Goal: Task Accomplishment & Management: Use online tool/utility

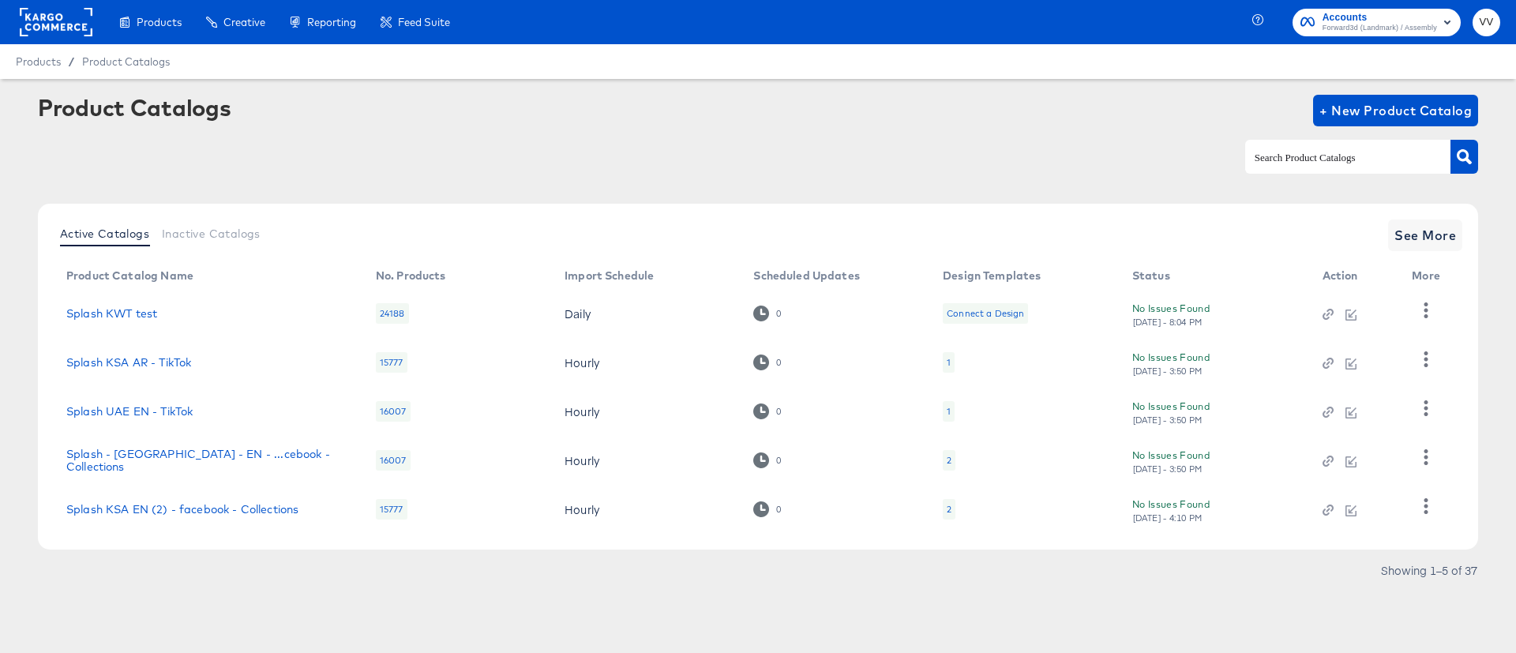
click at [1275, 160] on input "text" at bounding box center [1336, 157] width 168 height 18
type input "[GEOGRAPHIC_DATA]"
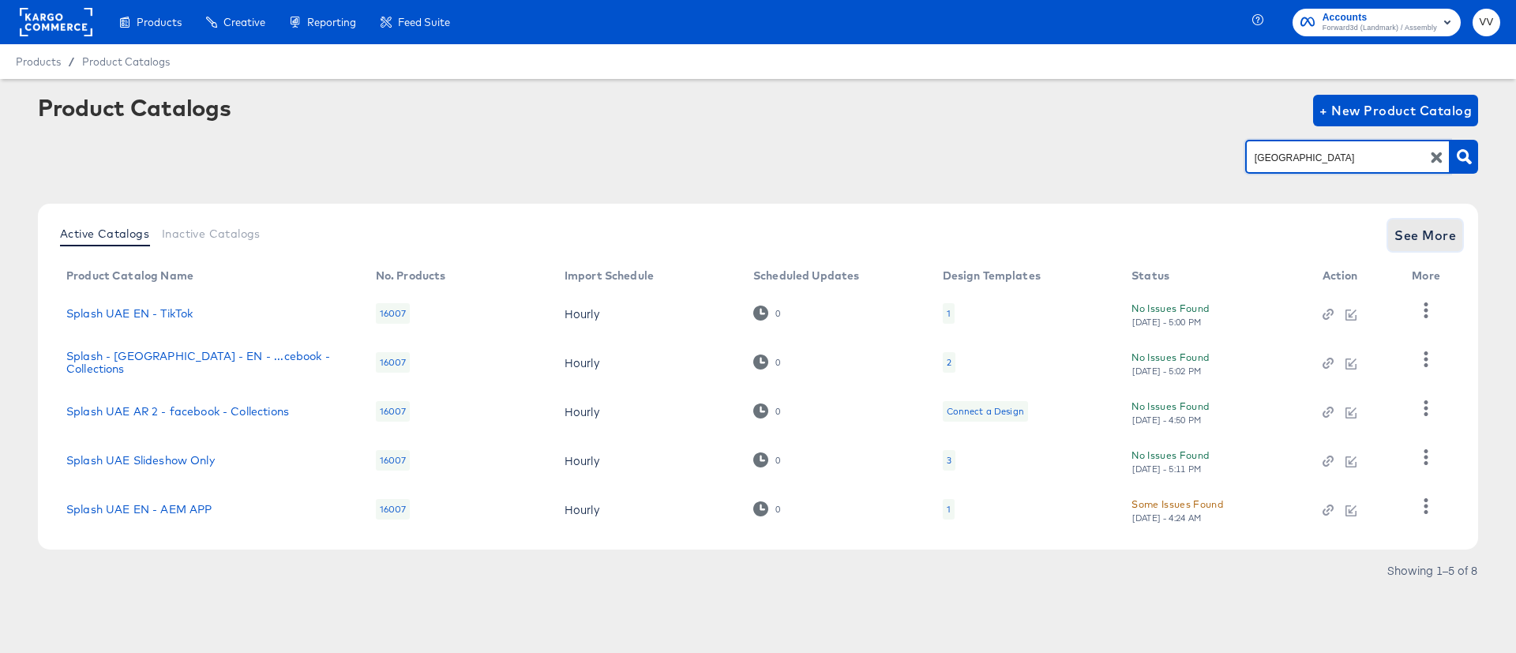
click at [1455, 242] on span "See More" at bounding box center [1426, 235] width 62 height 22
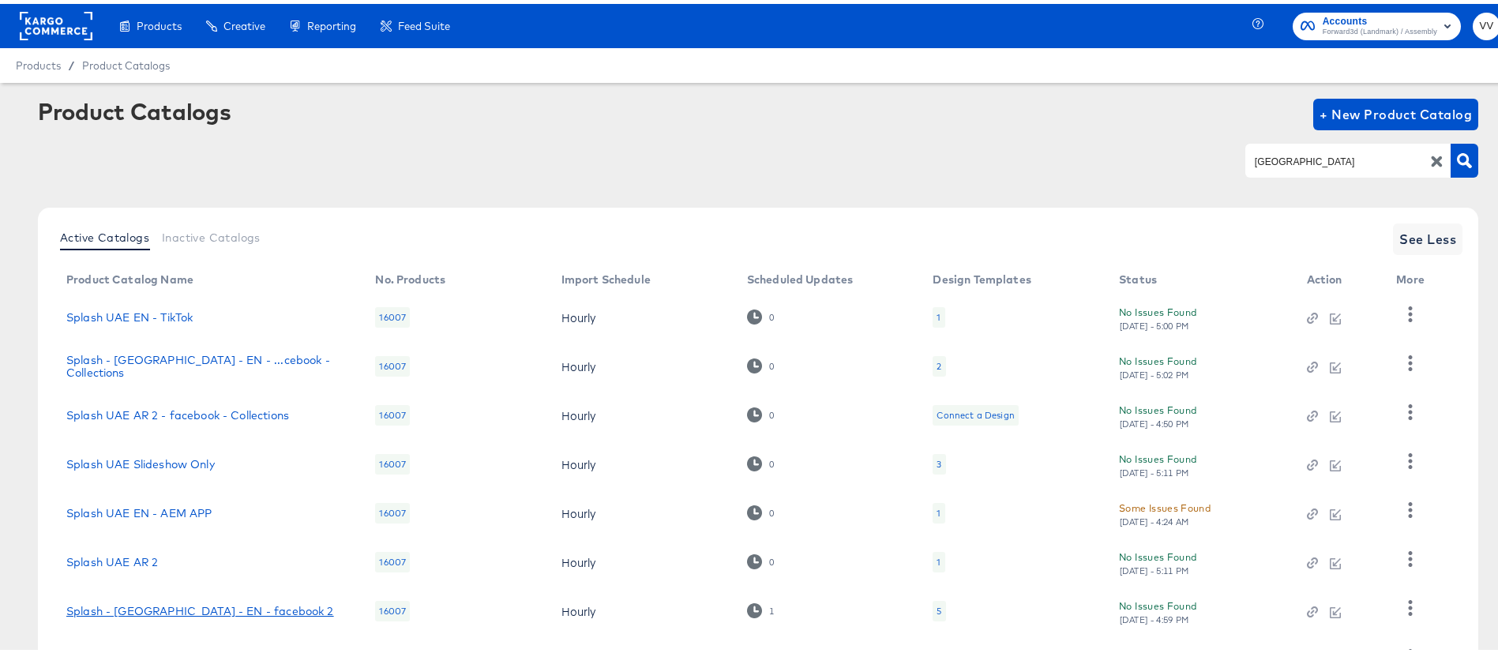
click at [216, 601] on link "Splash - [GEOGRAPHIC_DATA] - EN - facebook 2" at bounding box center [200, 607] width 268 height 13
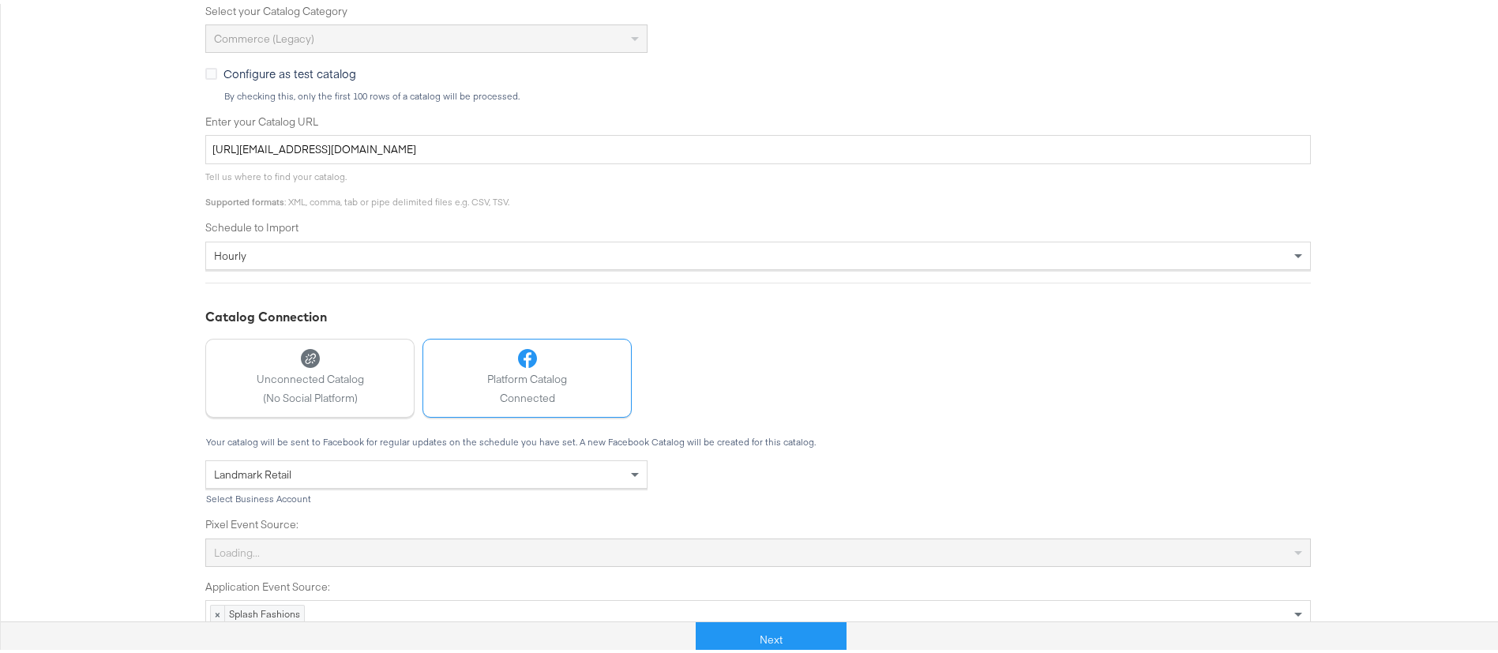
scroll to position [456, 0]
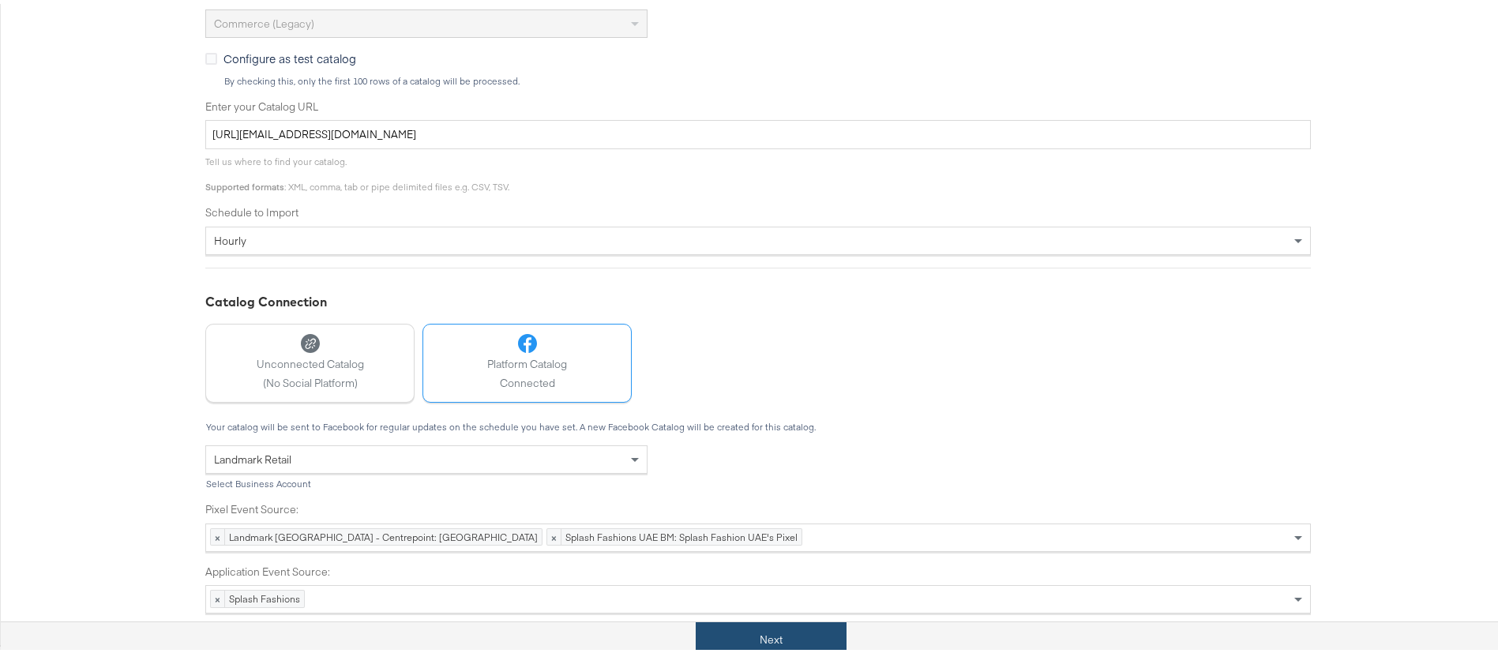
click at [794, 637] on button "Next" at bounding box center [771, 636] width 151 height 36
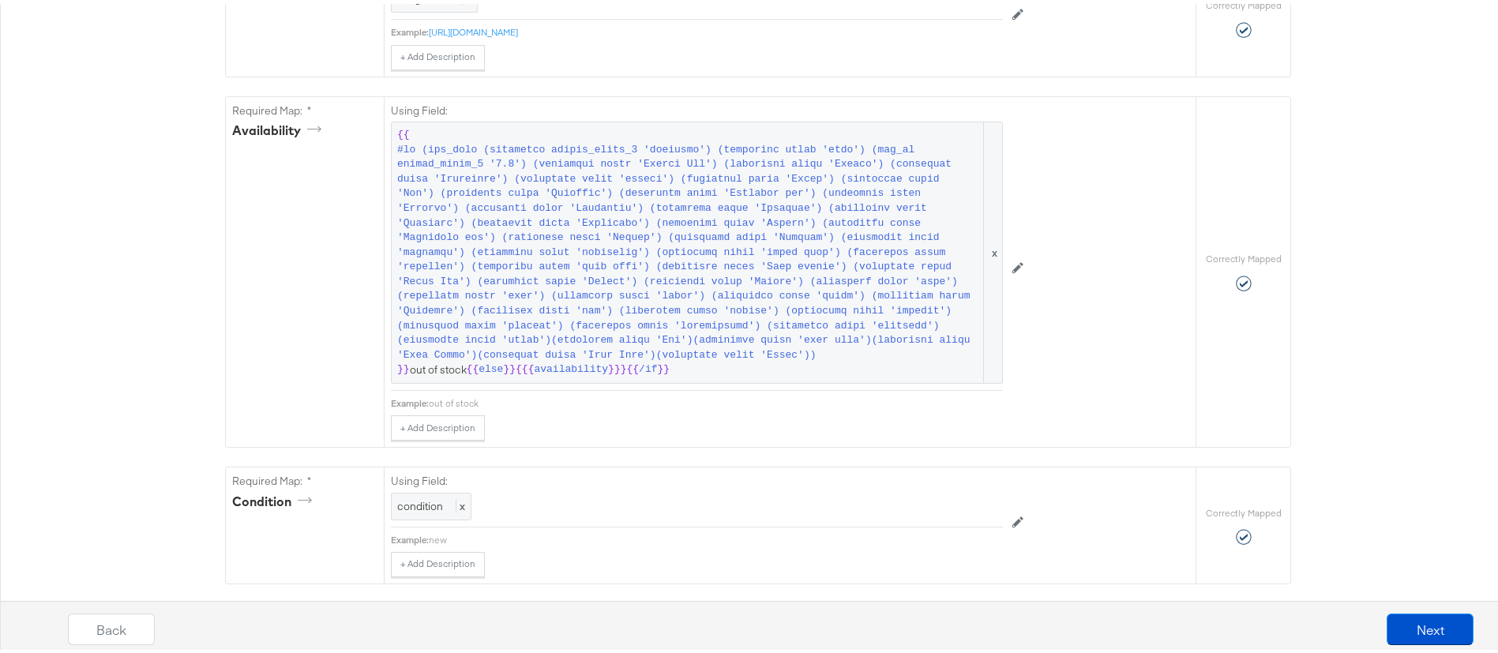
scroll to position [1118, 0]
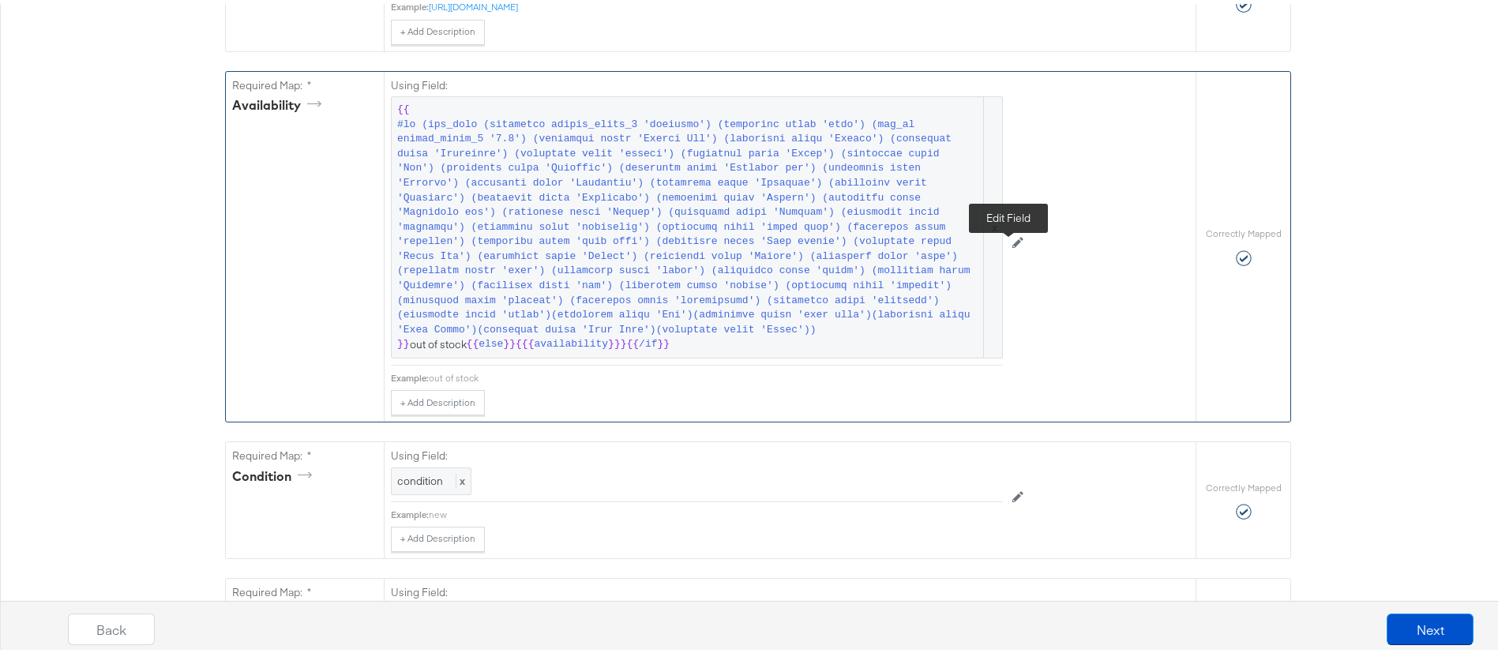
click at [1012, 244] on icon at bounding box center [1017, 238] width 11 height 11
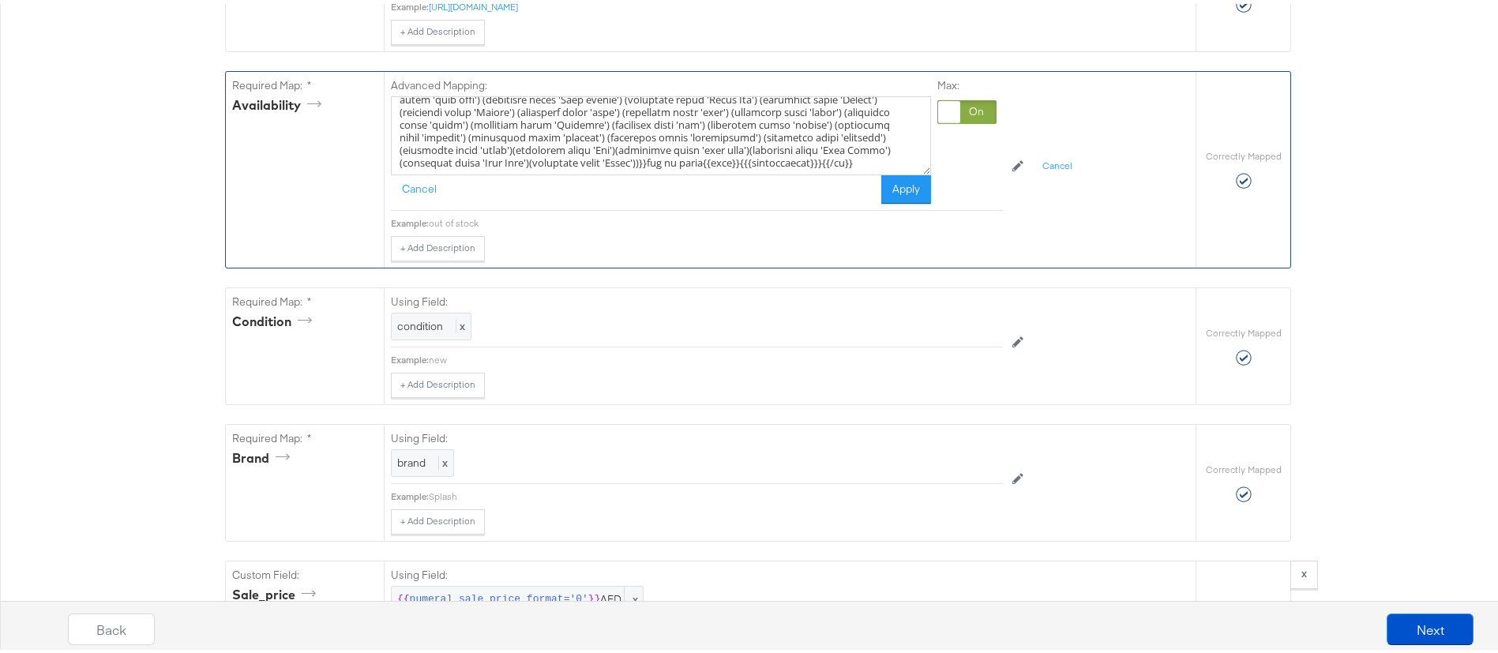
scroll to position [100, 0]
drag, startPoint x: 797, startPoint y: 163, endPoint x: 695, endPoint y: 162, distance: 101.9
click at [695, 162] on textarea at bounding box center [661, 131] width 540 height 79
click at [798, 163] on textarea at bounding box center [661, 131] width 540 height 79
paste textarea "(icontains title 'Earrings') (icontains title 'Rings') (icontains title 'Bangle…"
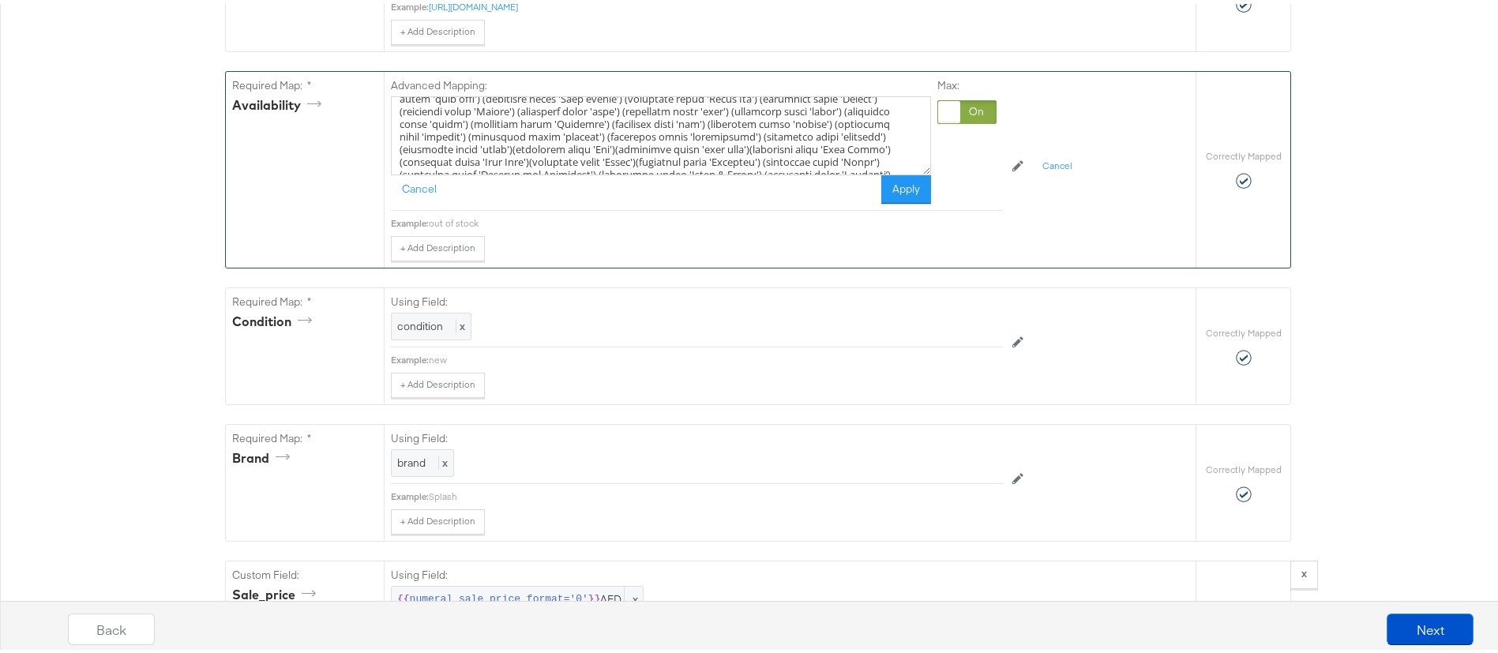
scroll to position [150, 0]
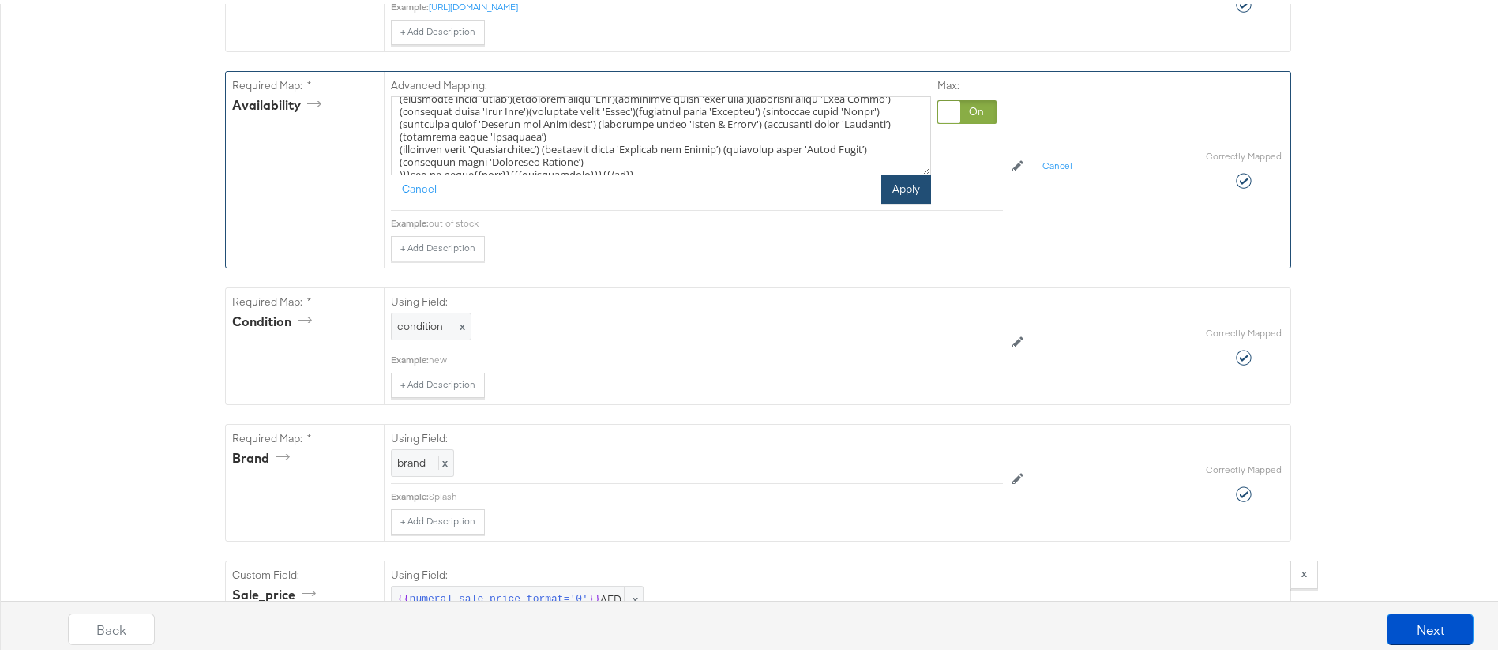
type textarea "{{#if (any_true (icontains custom_label_3 'shoemart') (icontains title 'shoe') …"
click at [886, 200] on button "Apply" at bounding box center [906, 185] width 50 height 28
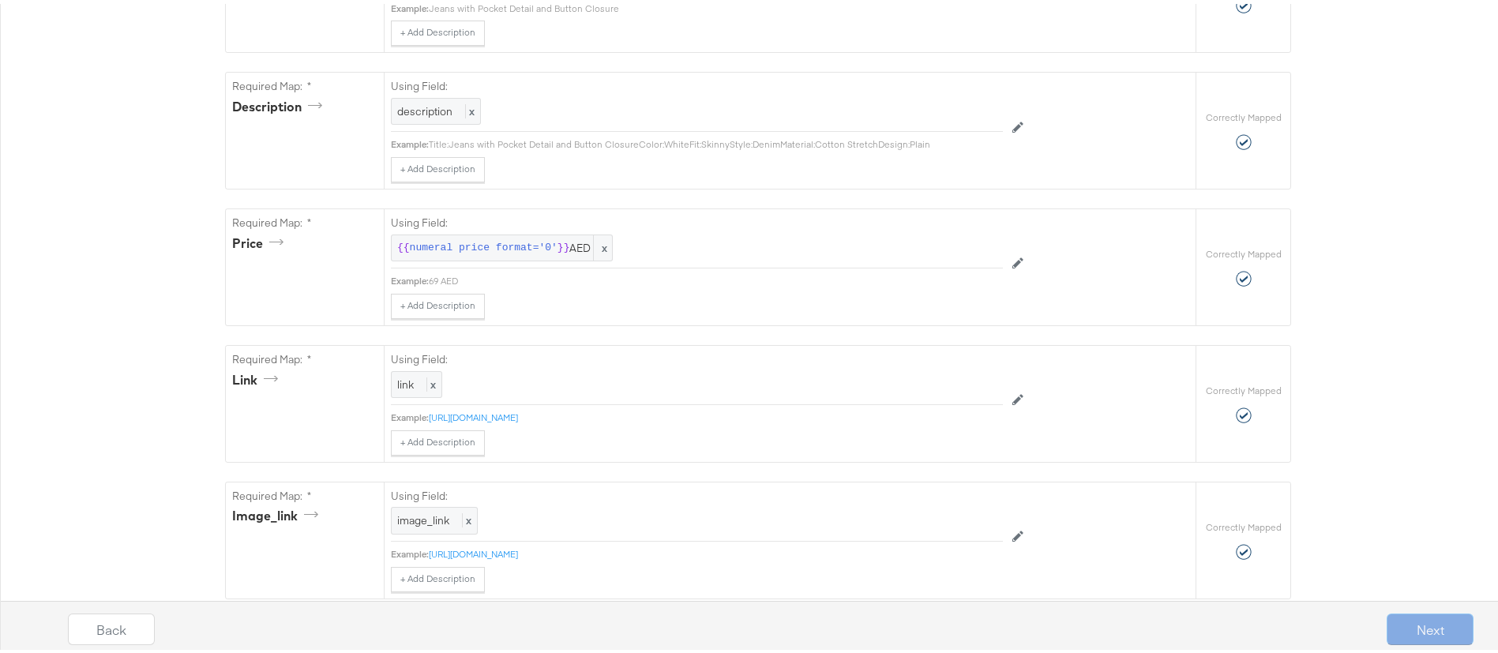
scroll to position [1142, 0]
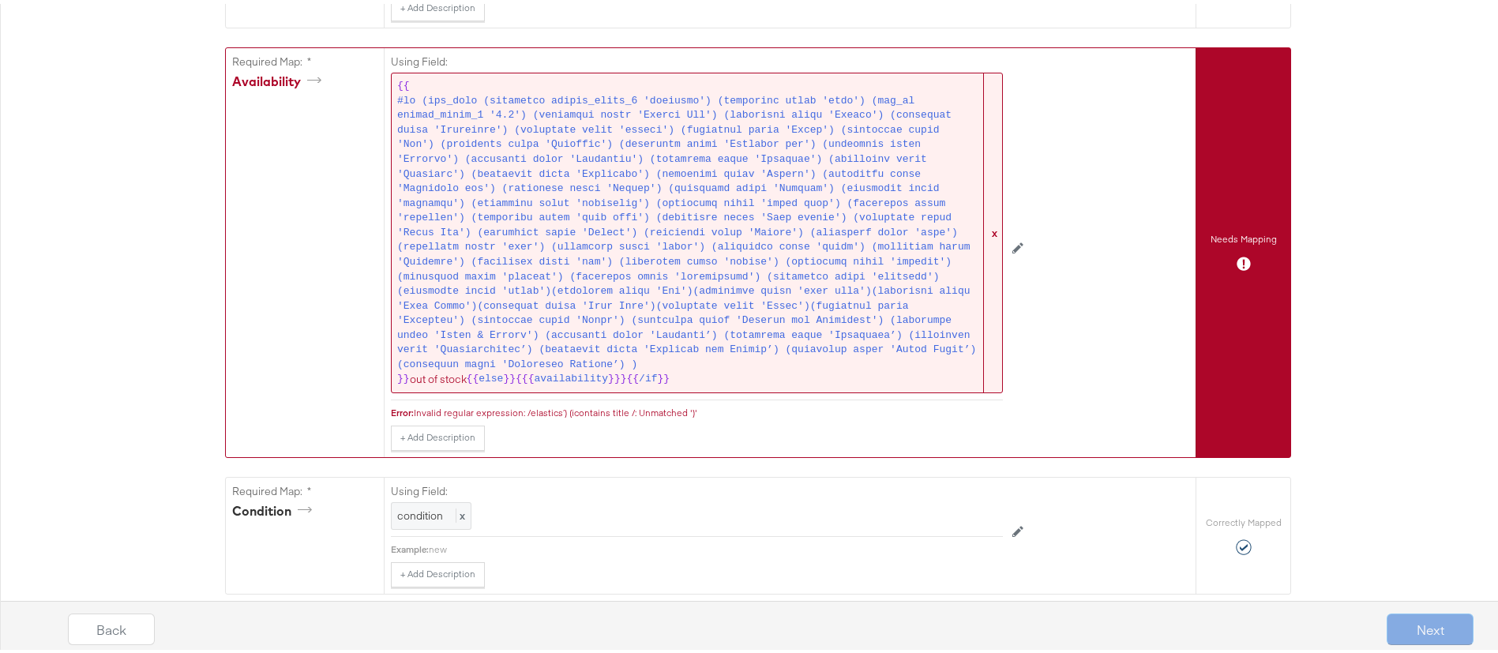
click at [663, 404] on div "Invalid regular expression: /elastics’) (icontains title /: Unmatched ')'" at bounding box center [708, 409] width 589 height 13
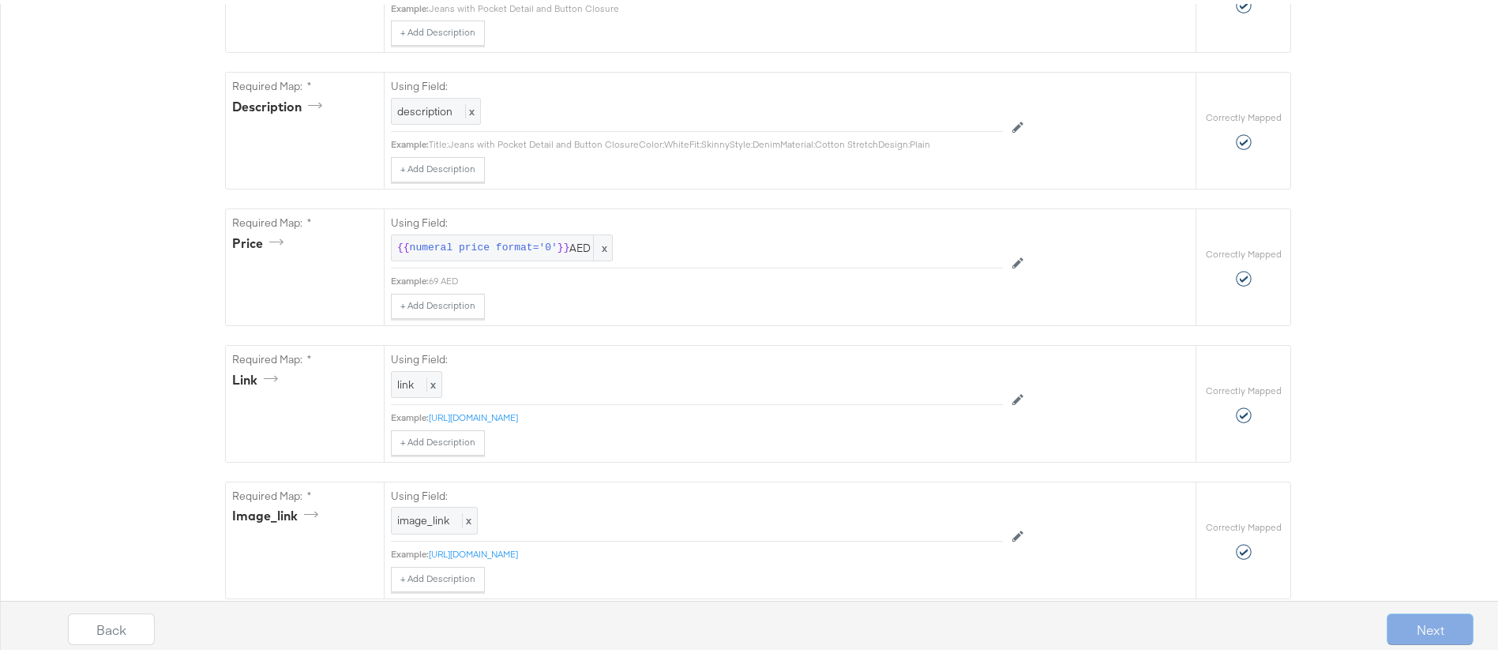
scroll to position [0, 0]
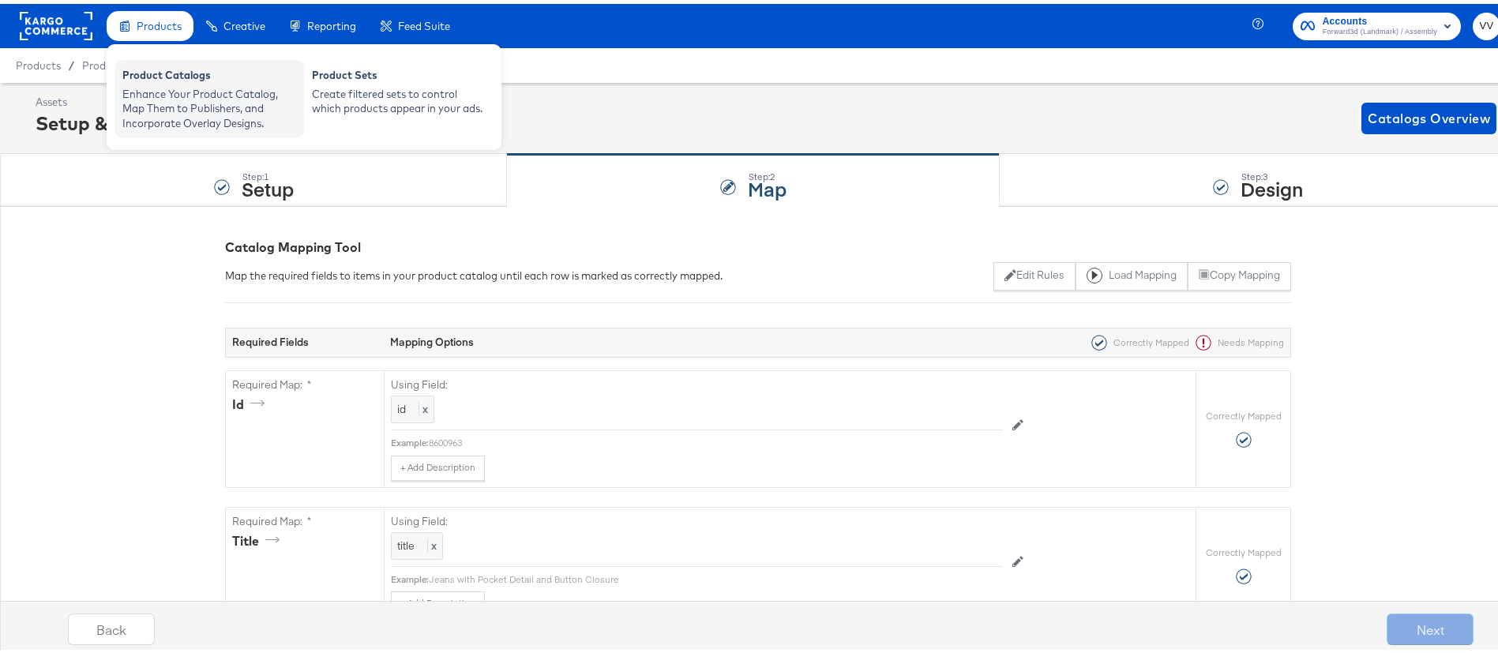
click at [199, 91] on div "Enhance Your Product Catalog, Map Them to Publishers, and Incorporate Overlay D…" at bounding box center [209, 105] width 174 height 44
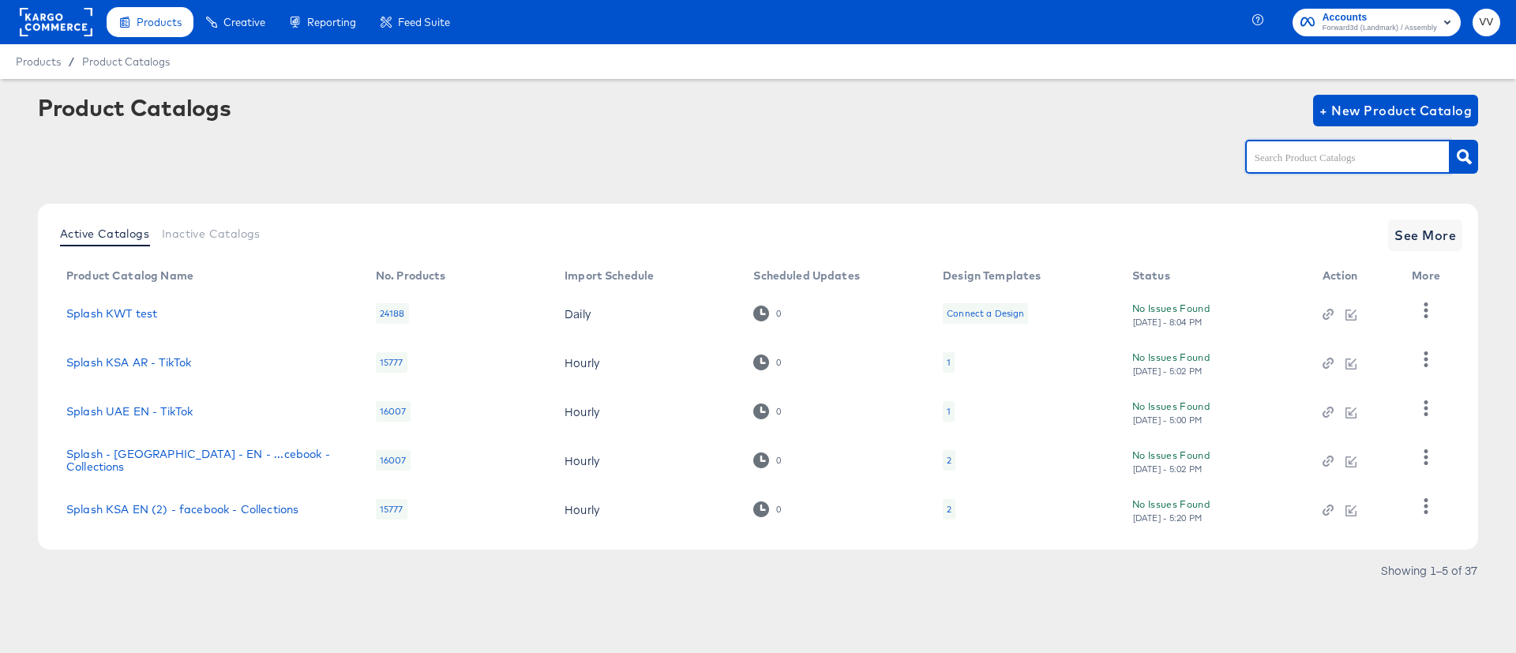
click at [1339, 166] on input "text" at bounding box center [1336, 157] width 168 height 18
type input "[GEOGRAPHIC_DATA]"
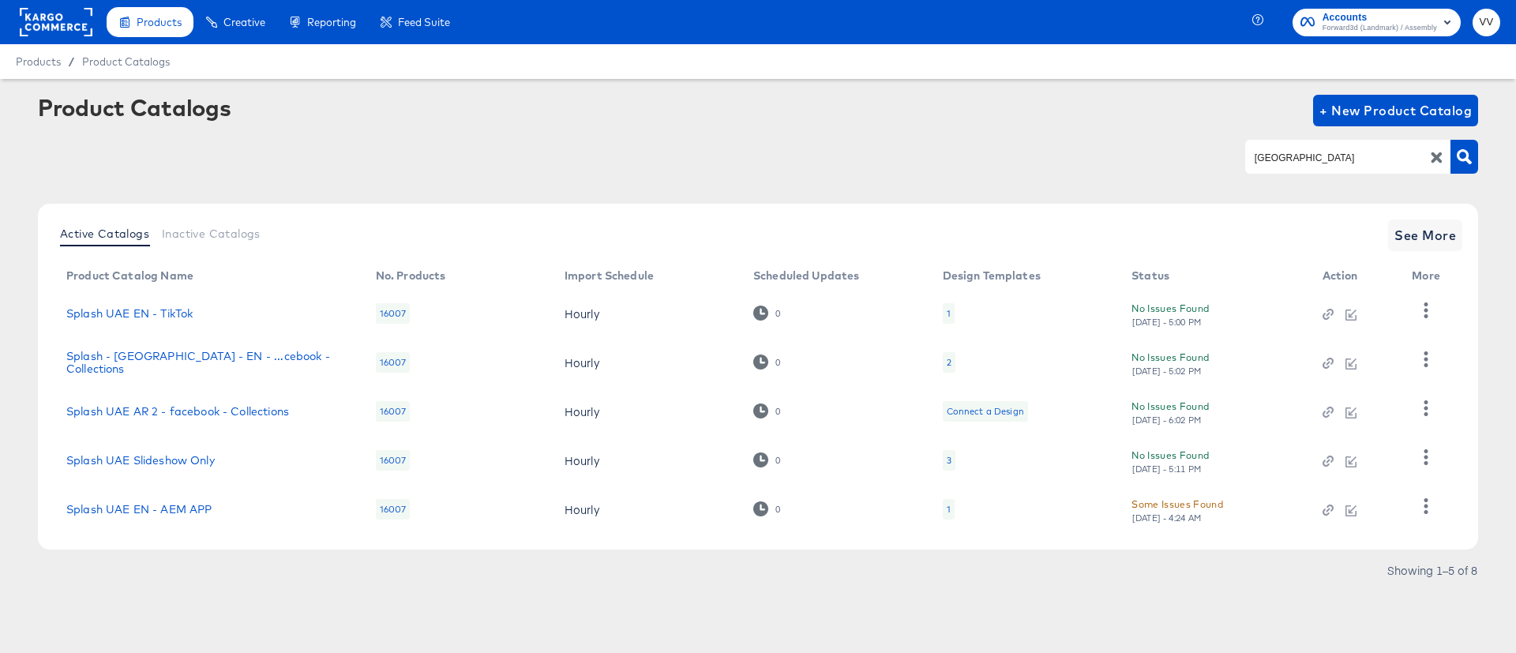
click at [1423, 217] on div "Active Catalogs Inactive Catalogs See More Product Catalog Name No. Products Im…" at bounding box center [758, 377] width 1440 height 346
click at [1419, 231] on span "See More" at bounding box center [1426, 235] width 62 height 22
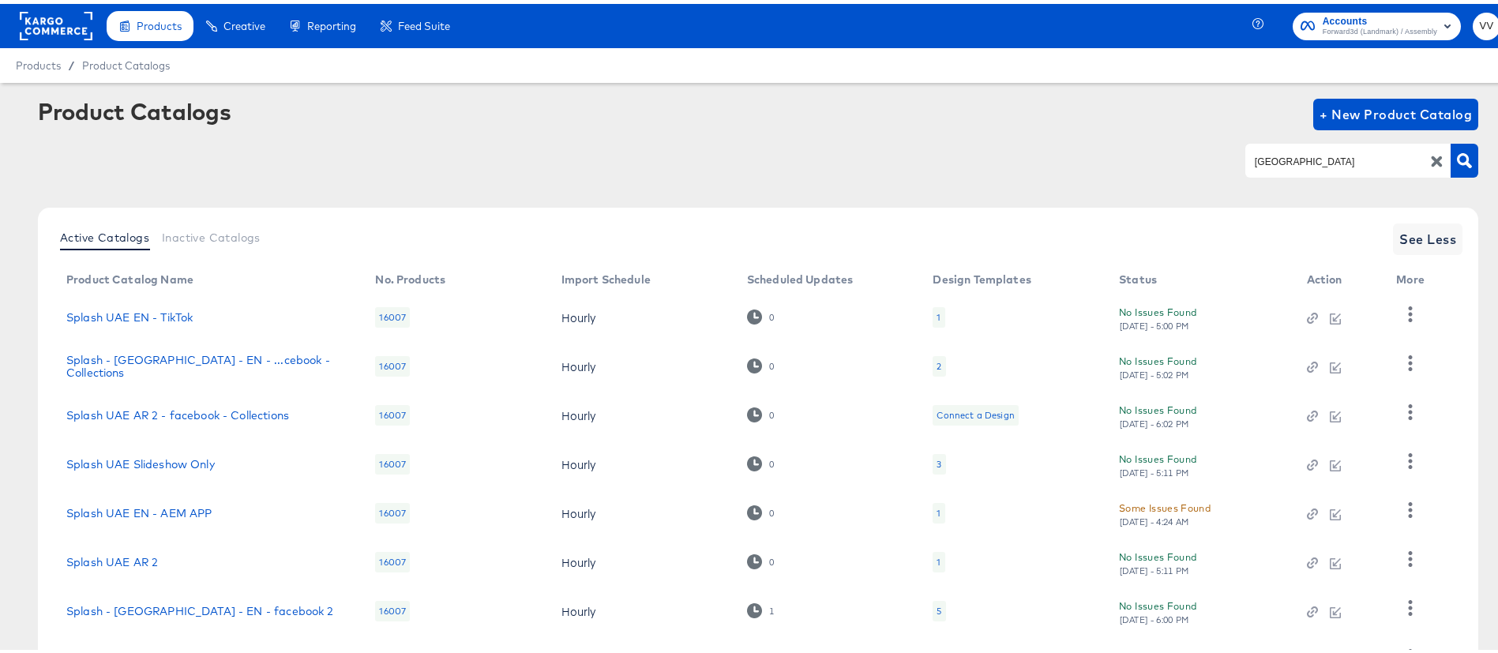
scroll to position [132, 0]
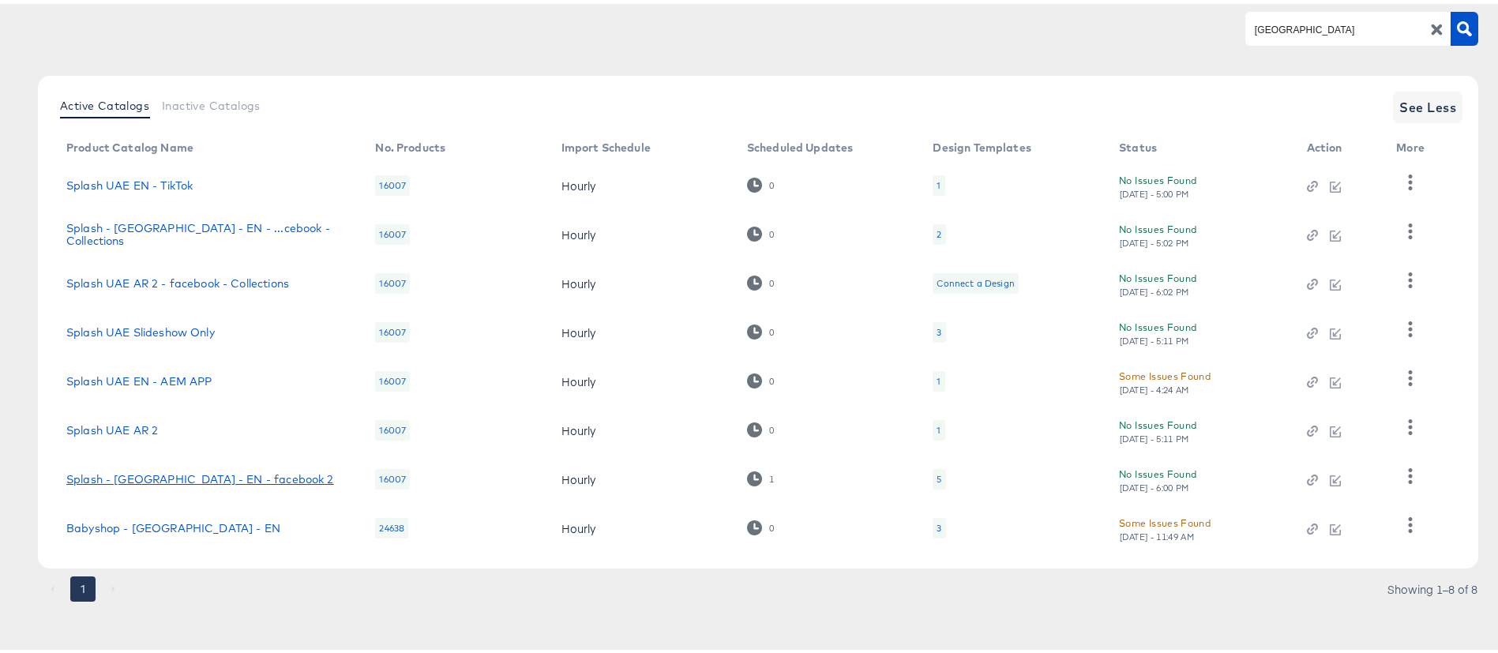
click at [225, 478] on link "Splash - [GEOGRAPHIC_DATA] - EN - facebook 2" at bounding box center [200, 475] width 268 height 13
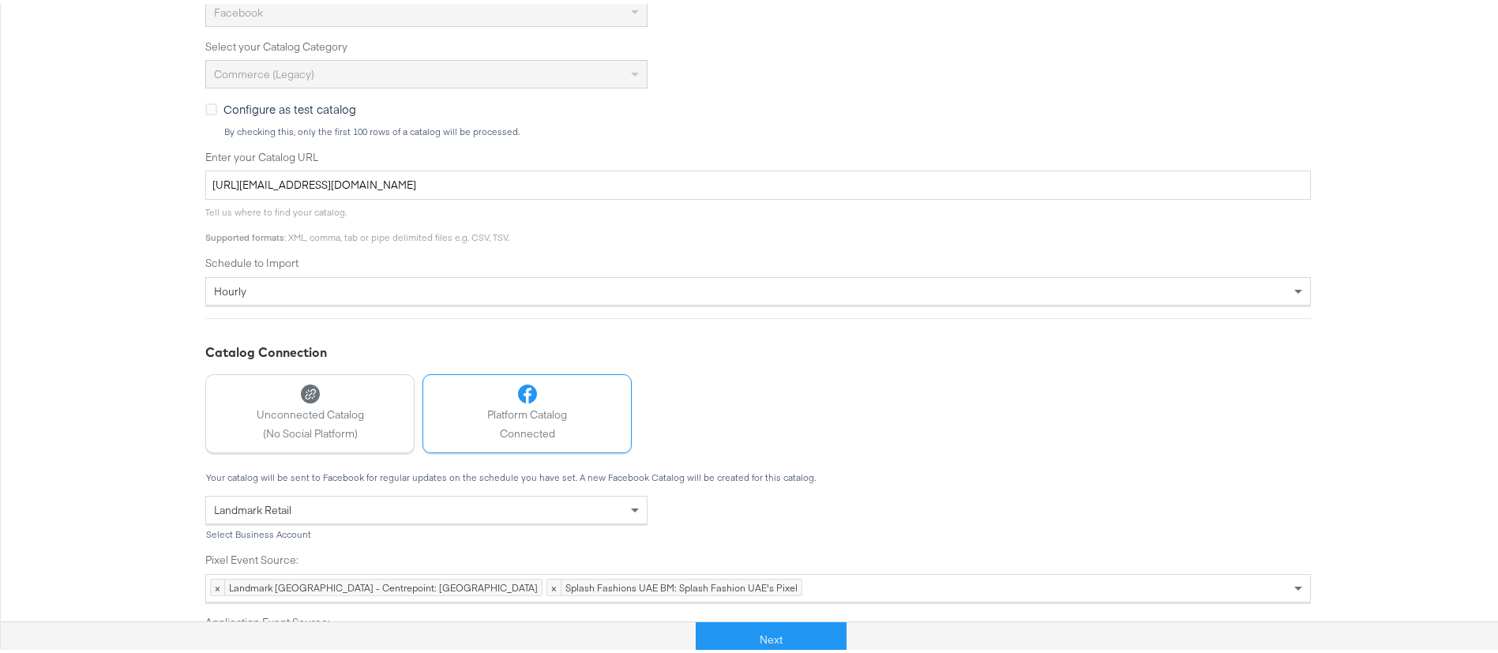
scroll to position [411, 0]
click at [708, 637] on button "Next" at bounding box center [771, 636] width 151 height 36
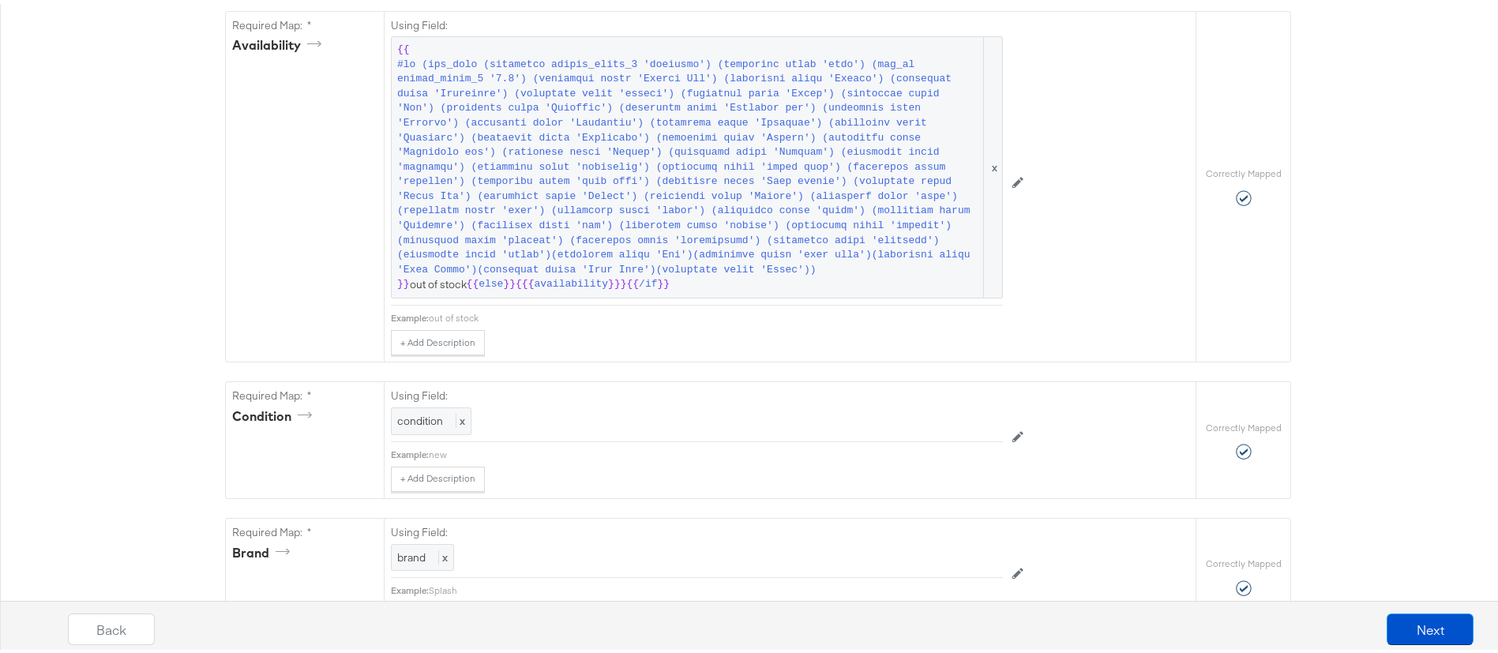
scroll to position [1136, 0]
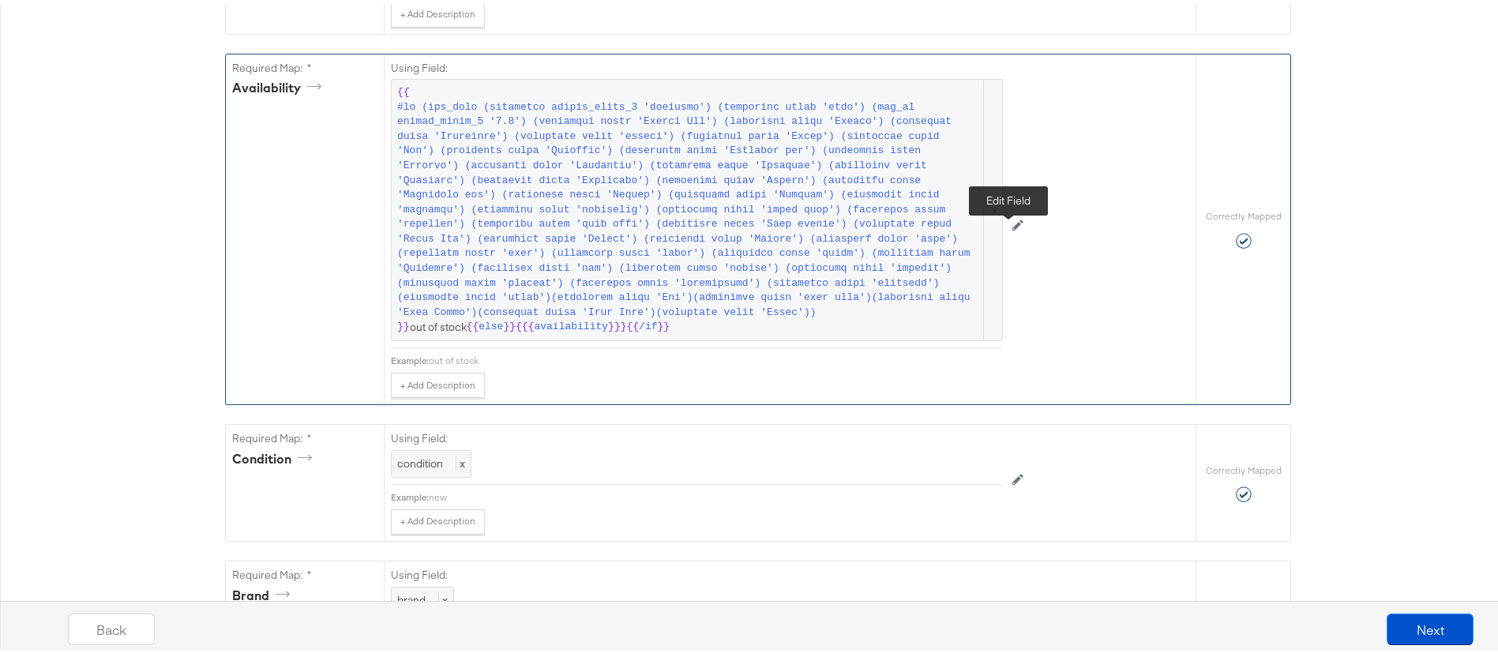
click at [1018, 227] on button at bounding box center [1018, 222] width 30 height 25
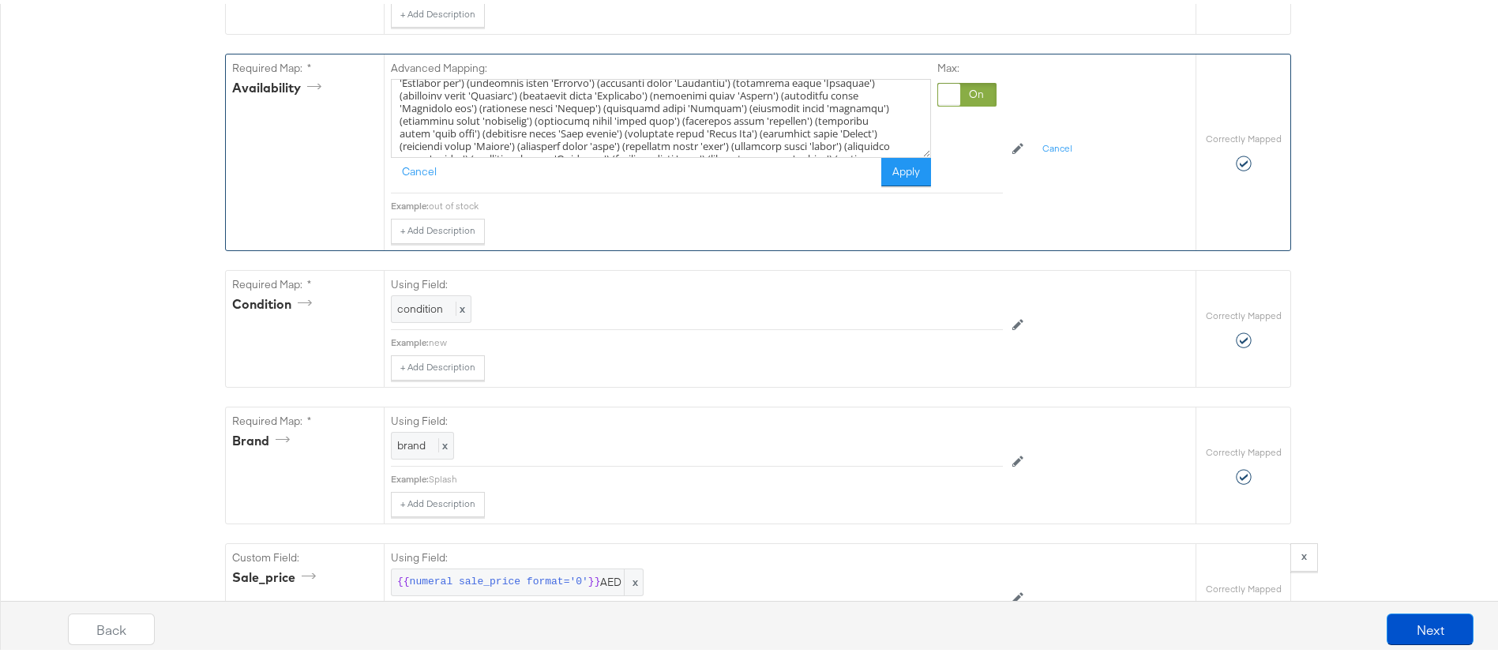
scroll to position [100, 0]
click at [794, 145] on textarea at bounding box center [661, 114] width 540 height 79
paste textarea "(icontains title 'Bangles and Bracelets')"
paste textarea "(icontains title 'Clips & Clamps')"
click at [506, 154] on textarea at bounding box center [661, 114] width 540 height 79
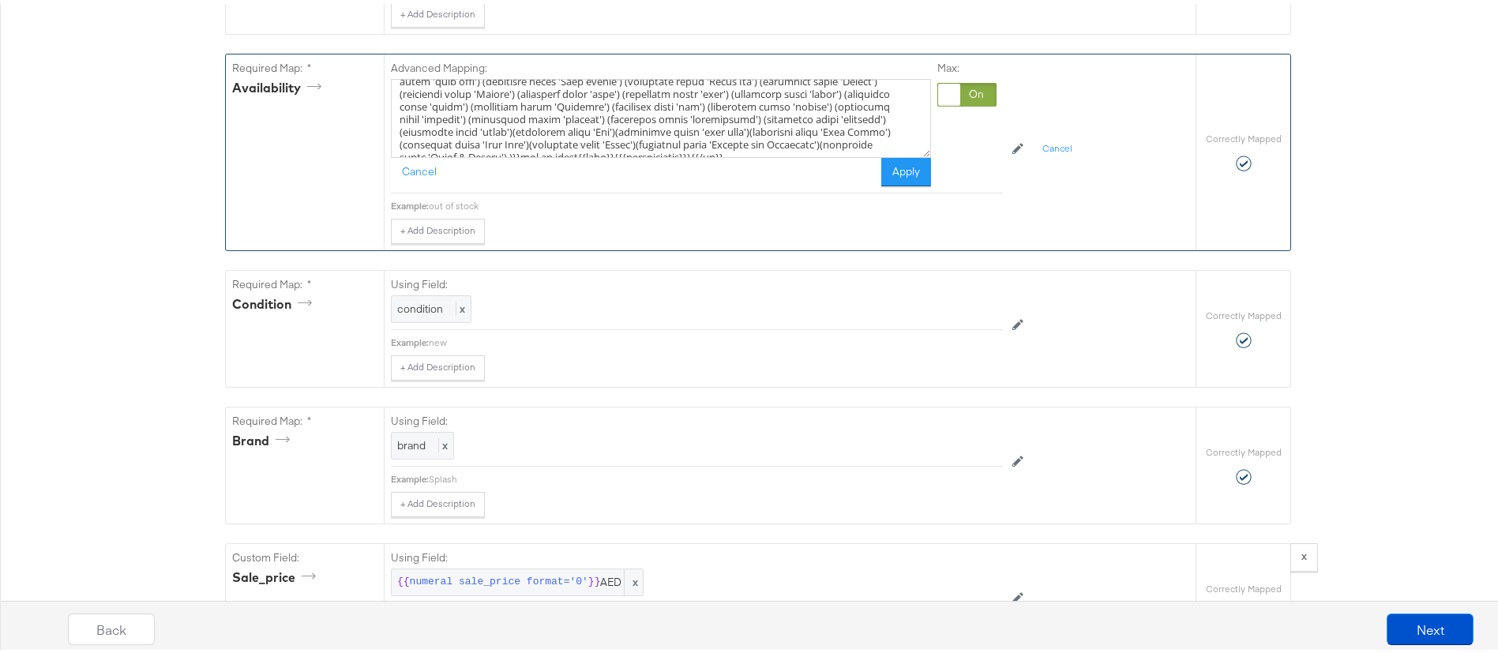
click at [653, 154] on textarea at bounding box center [661, 114] width 540 height 79
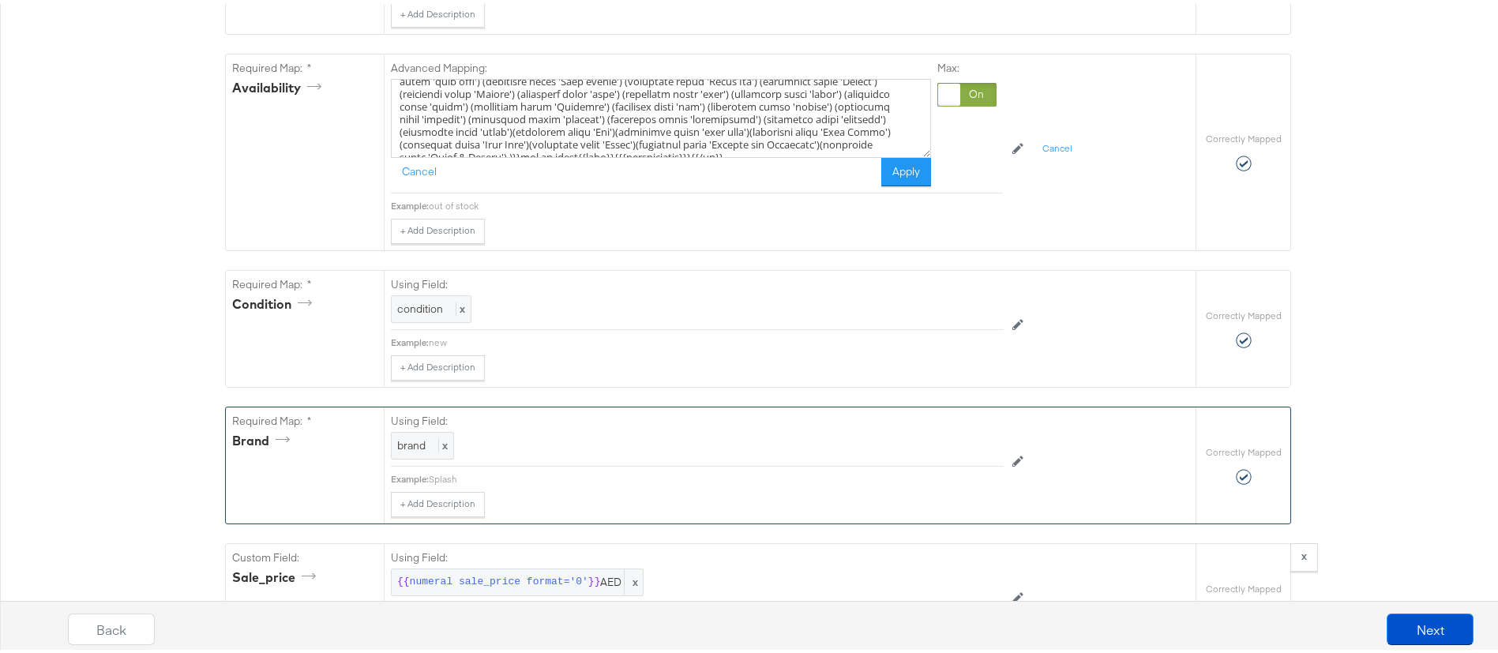
click at [891, 520] on div "Using Field: brand x Example: Splash + Add Description Add Note Edit Field" at bounding box center [790, 462] width 812 height 116
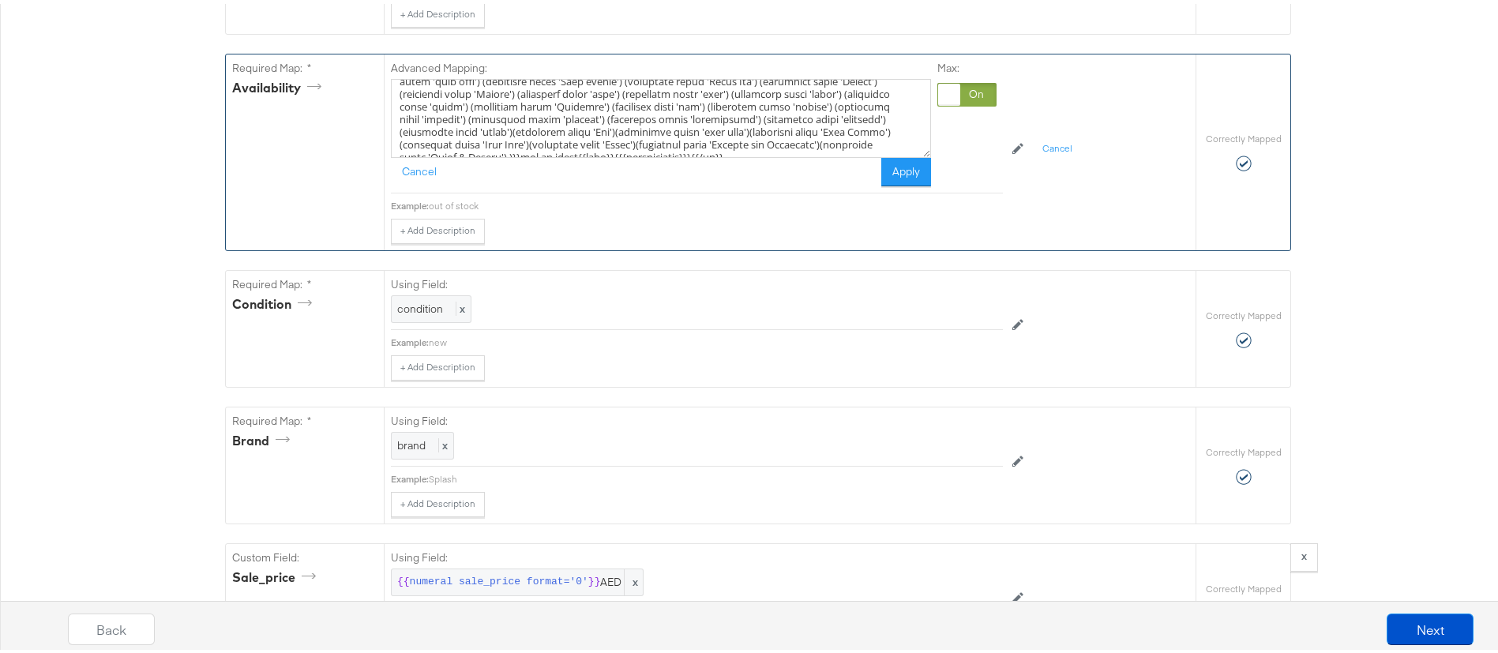
click at [653, 154] on textarea at bounding box center [661, 114] width 540 height 79
paste textarea "(icontains title 'Elastics’)"
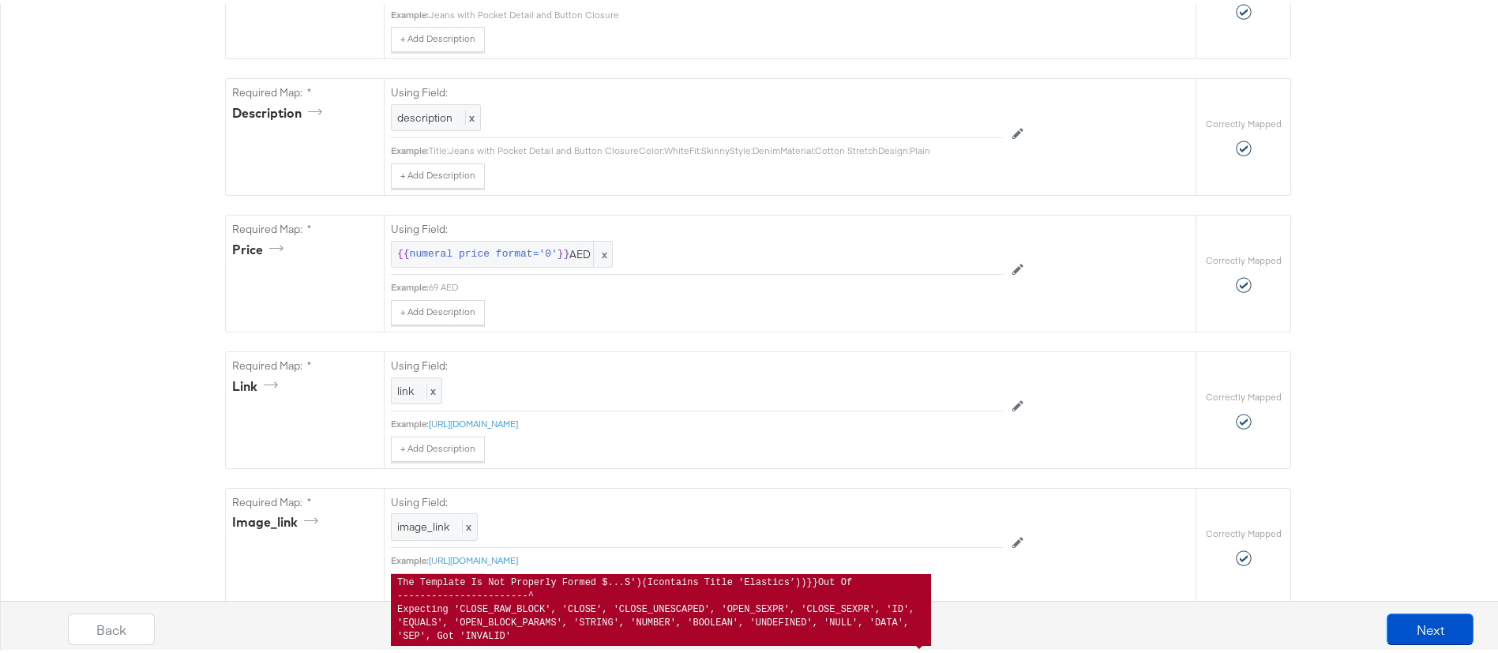
scroll to position [0, 0]
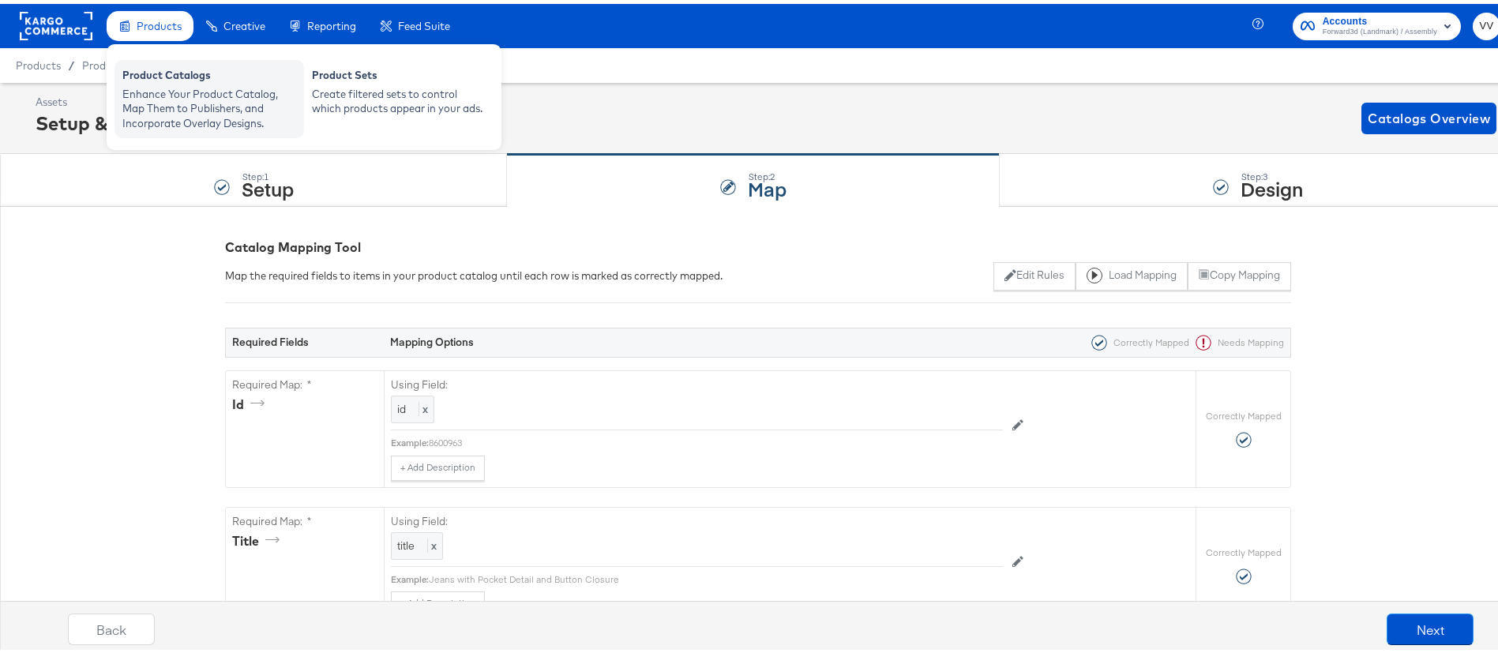
type textarea "{{#if (any_true (icontains custom_label_3 'shoemart') (icontains title 'shoe') …"
click at [234, 84] on div "Enhance Your Product Catalog, Map Them to Publishers, and Incorporate Overlay D…" at bounding box center [209, 105] width 174 height 44
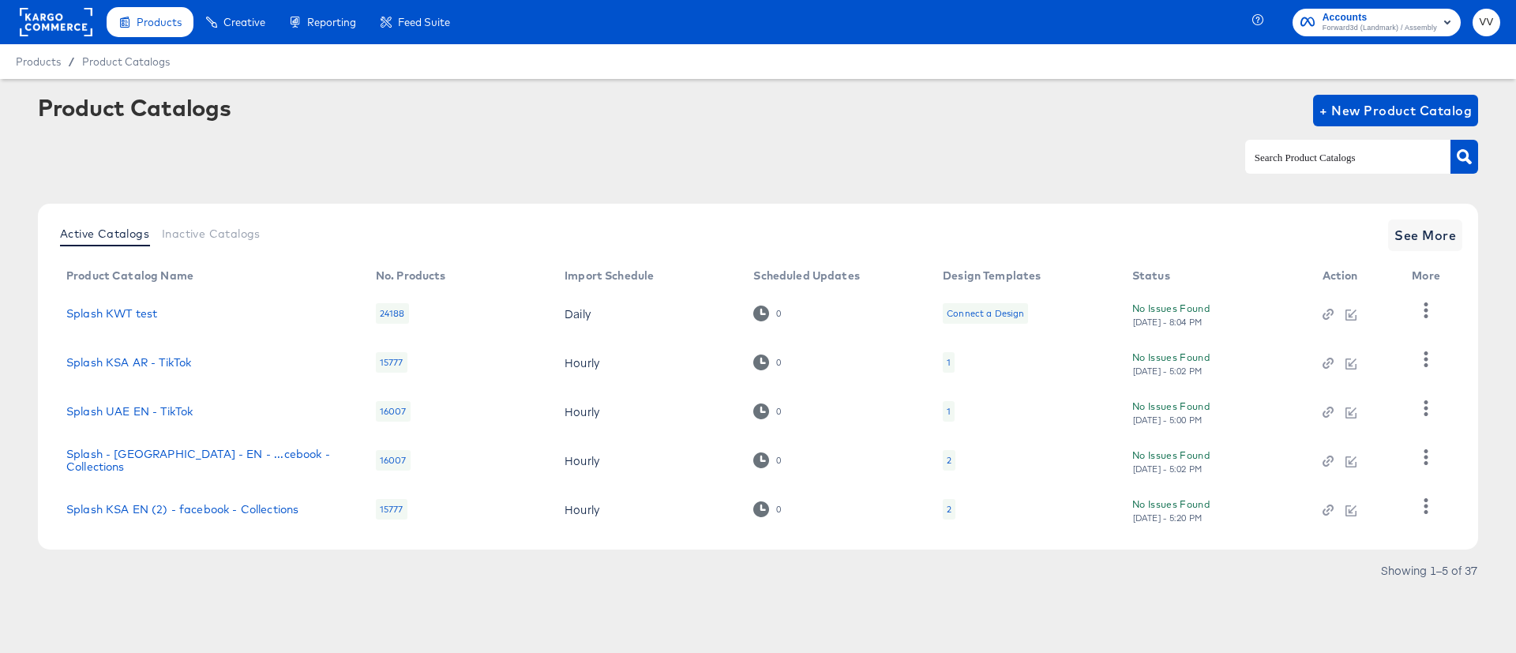
click at [1335, 167] on div at bounding box center [1347, 156] width 205 height 33
type input "[GEOGRAPHIC_DATA]"
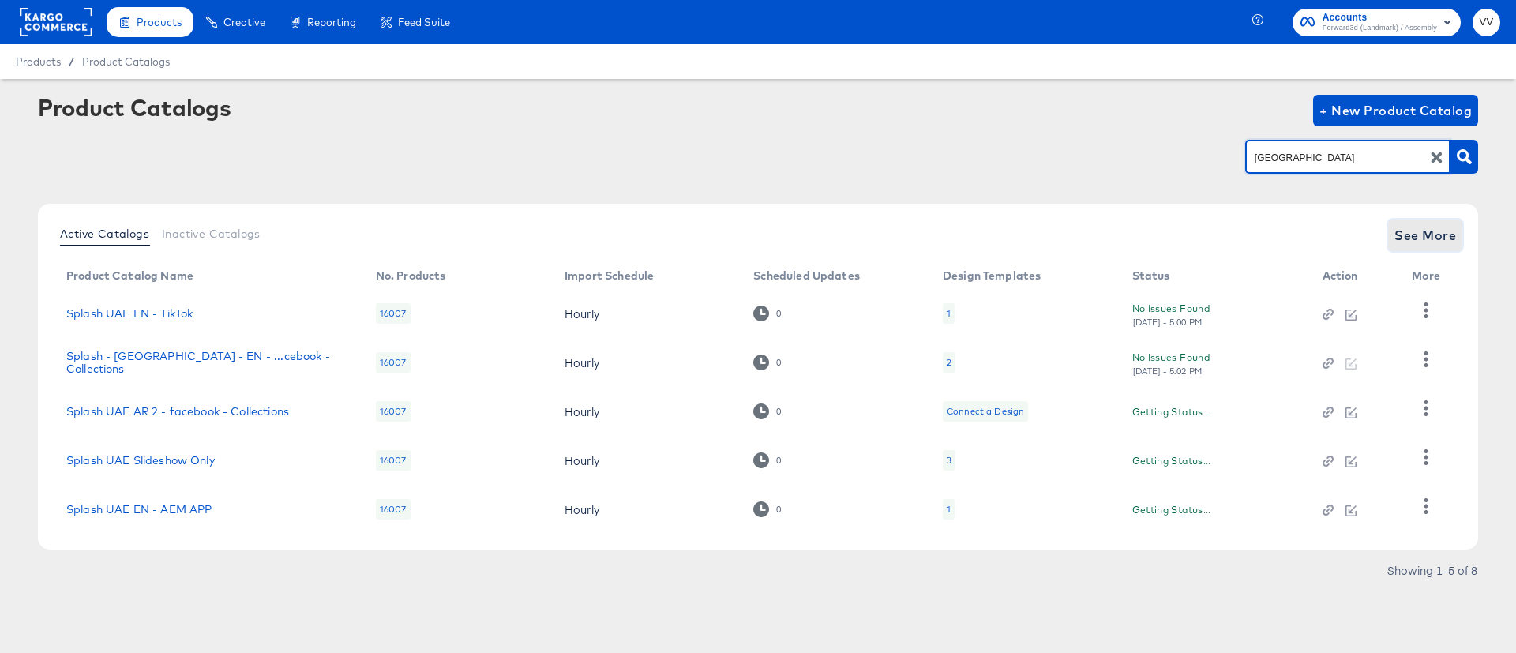
click at [1411, 235] on span "See More" at bounding box center [1426, 235] width 62 height 22
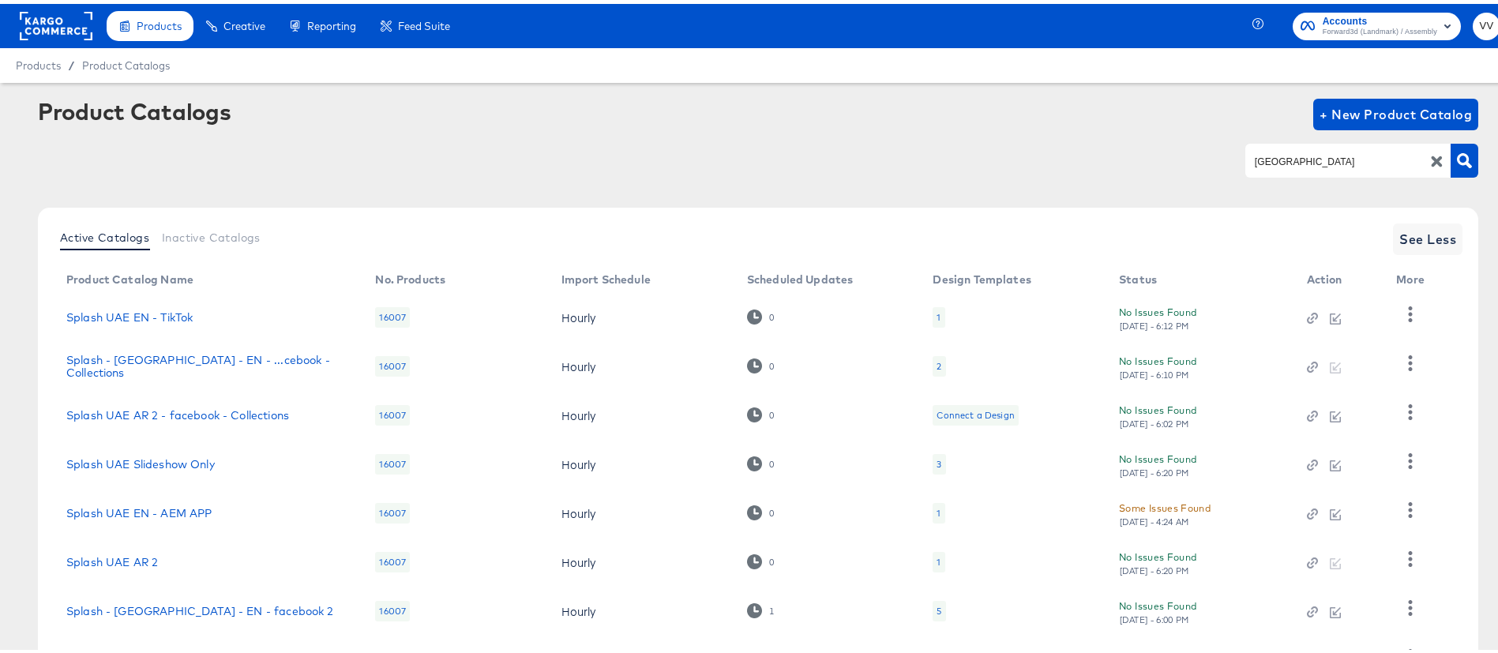
scroll to position [132, 0]
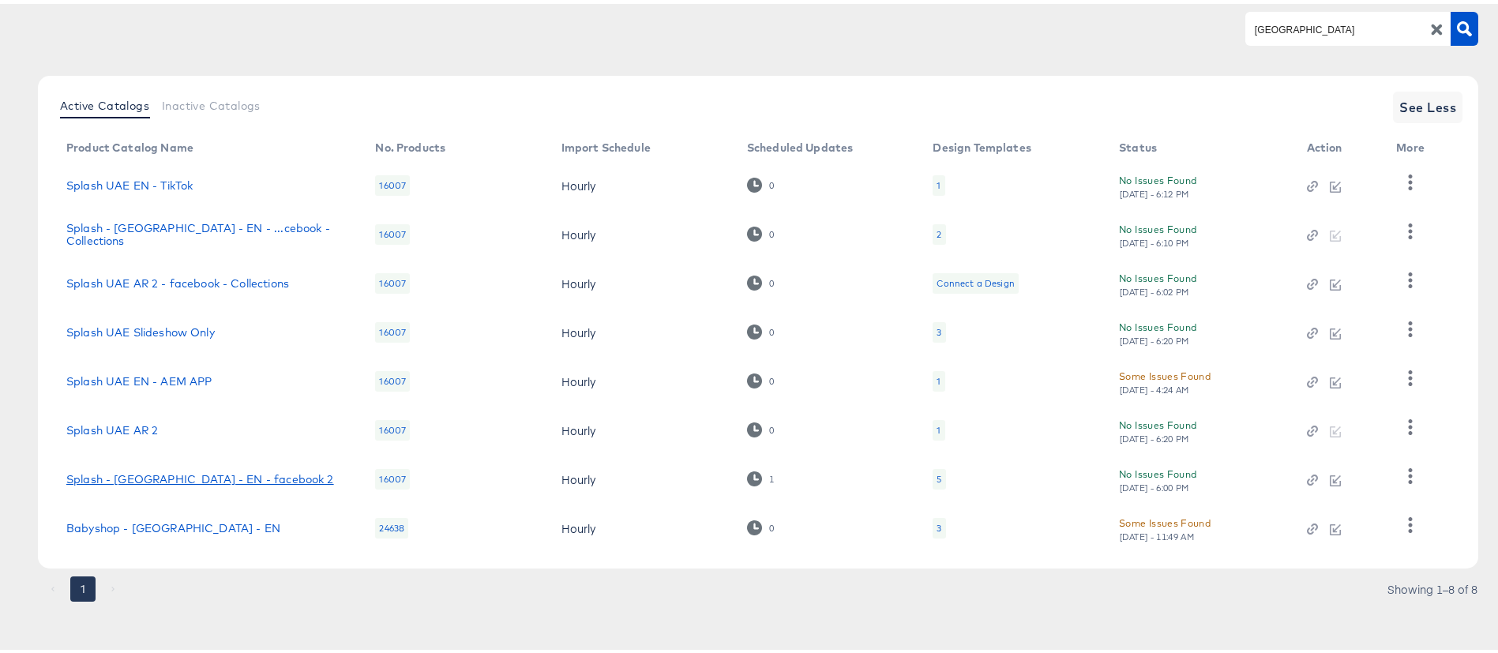
click at [118, 475] on link "Splash - [GEOGRAPHIC_DATA] - EN - facebook 2" at bounding box center [200, 475] width 268 height 13
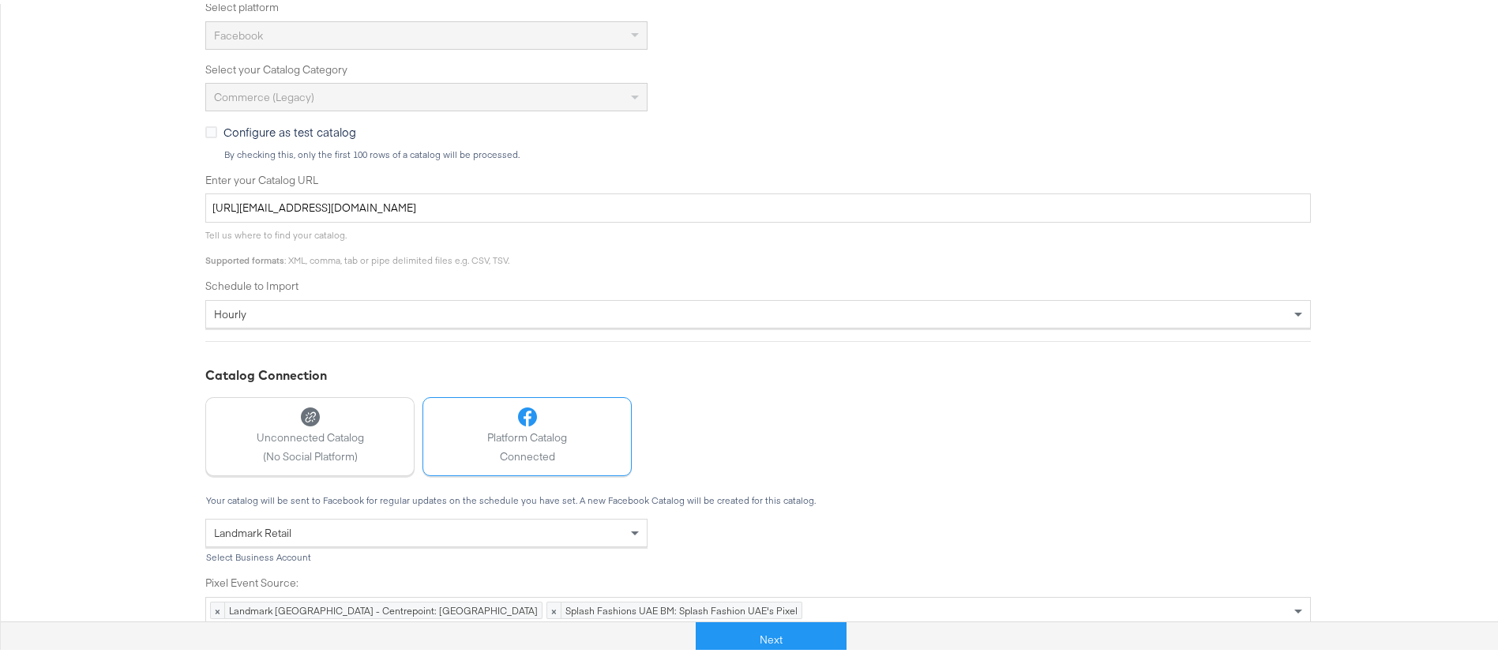
scroll to position [422, 0]
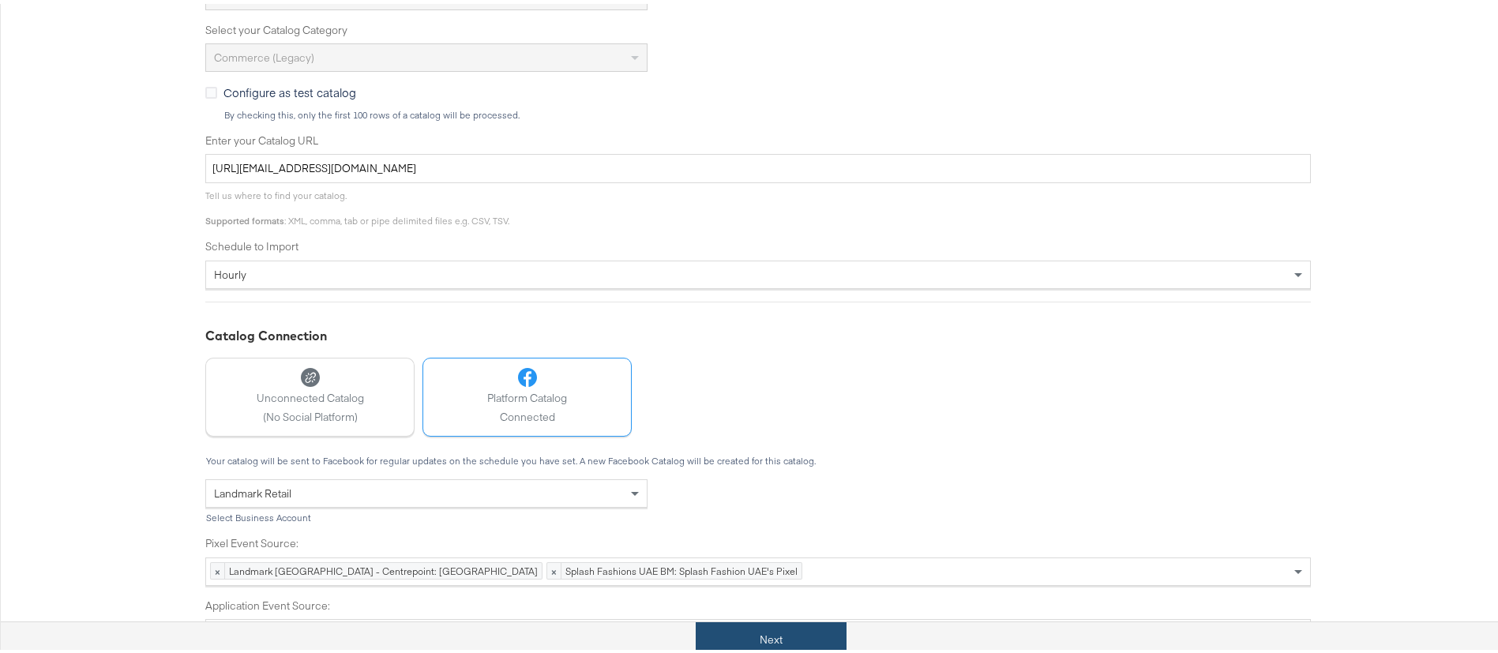
click at [802, 641] on button "Next" at bounding box center [771, 636] width 151 height 36
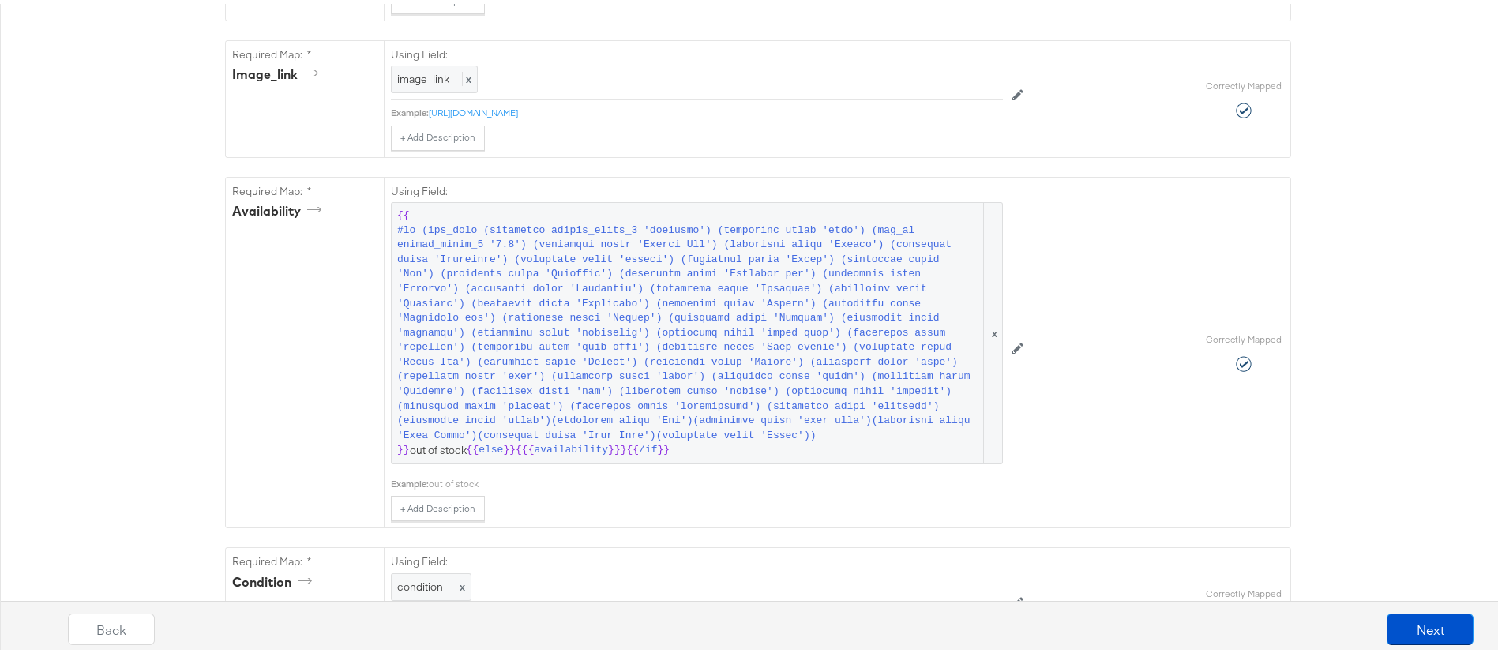
scroll to position [1016, 0]
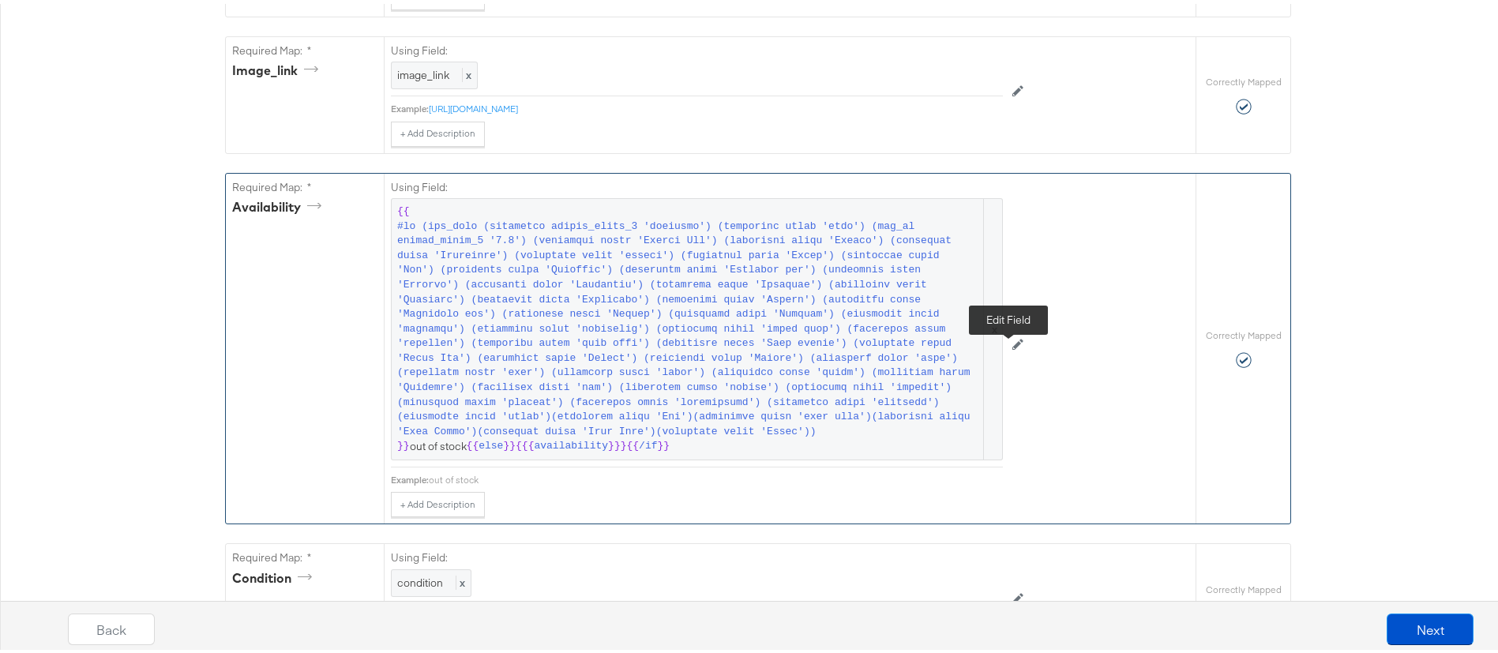
click at [1012, 346] on icon at bounding box center [1017, 340] width 11 height 11
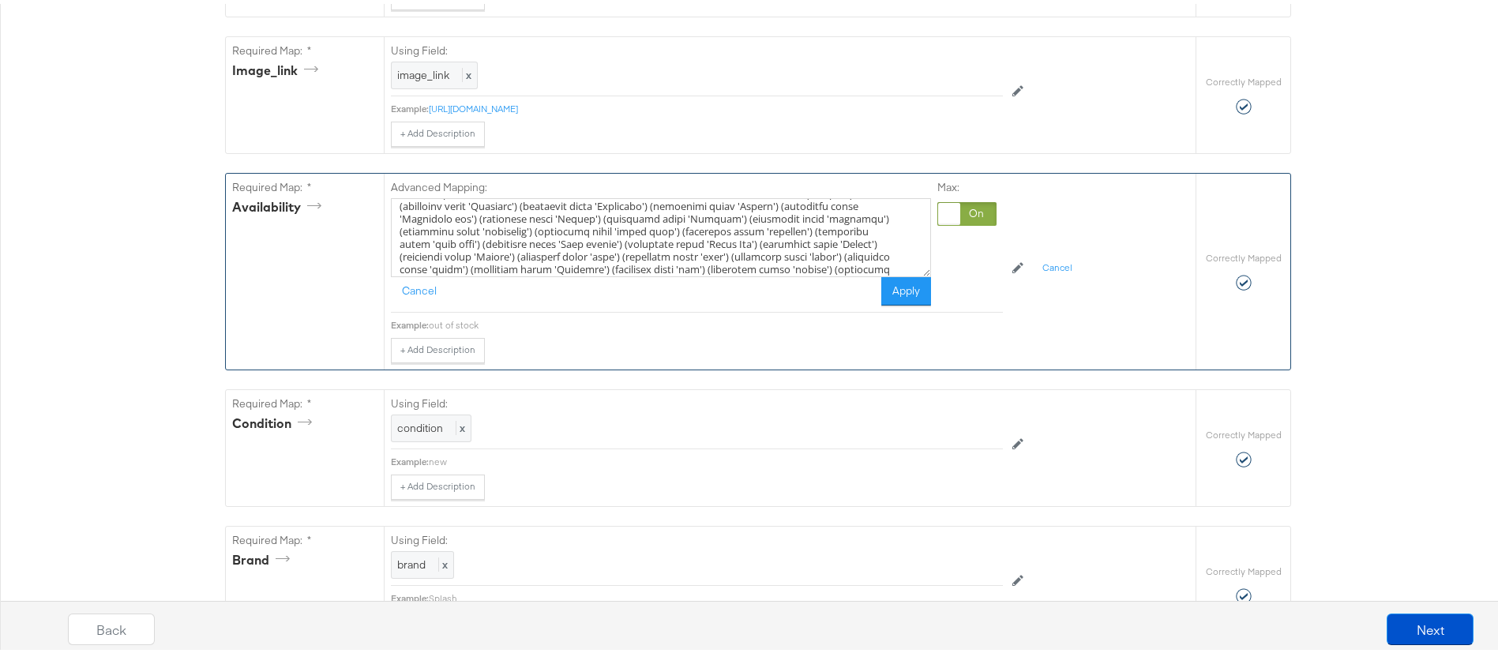
scroll to position [100, 0]
click at [797, 265] on textarea at bounding box center [661, 233] width 540 height 79
paste textarea "(icontains title 'Headbands’)"
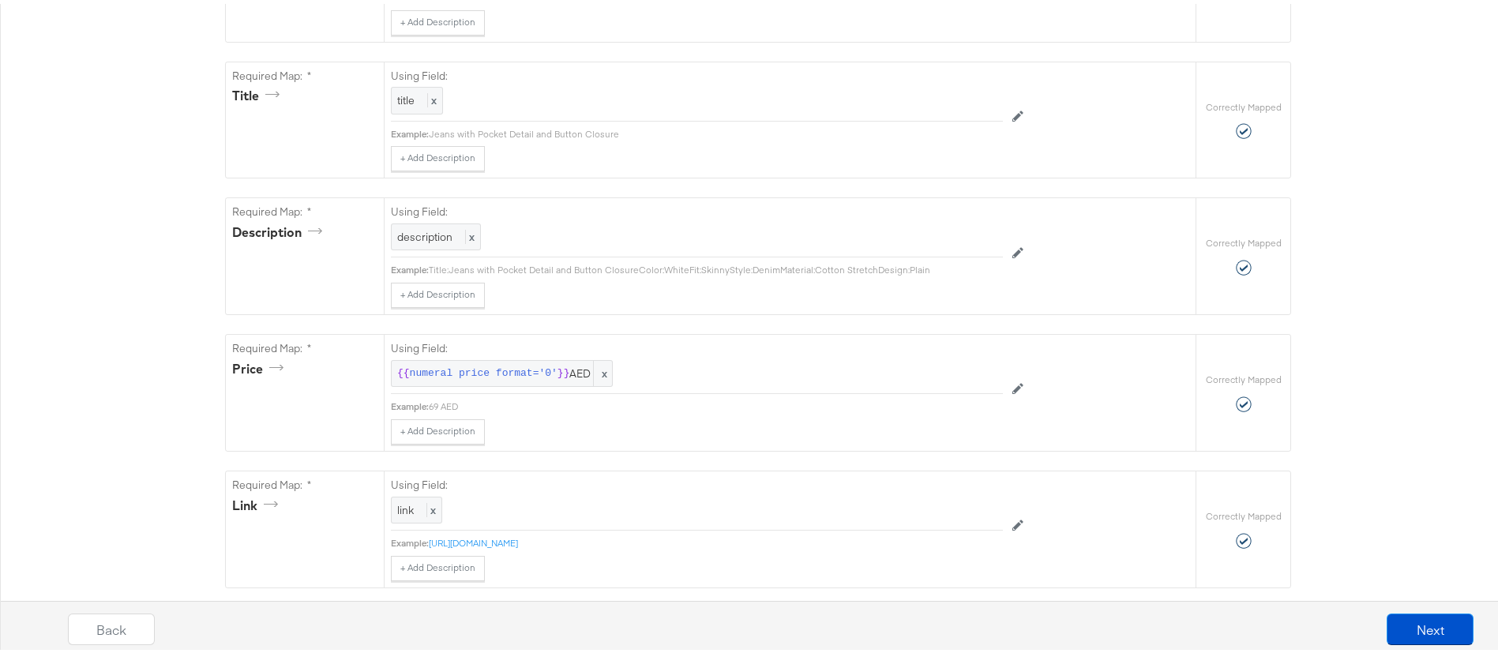
scroll to position [0, 0]
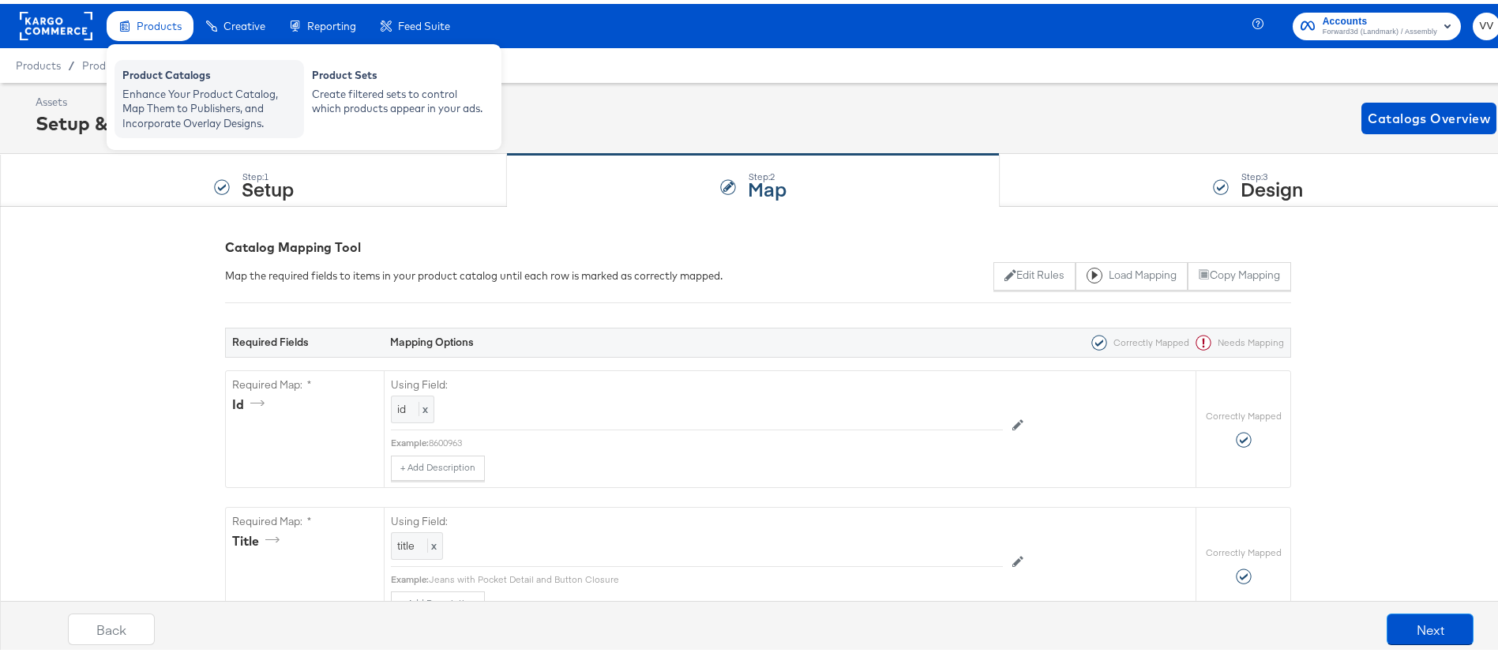
type textarea "{{#if (any_true (icontains custom_label_3 'shoemart') (icontains title 'shoe') …"
click at [202, 85] on div "Enhance Your Product Catalog, Map Them to Publishers, and Incorporate Overlay D…" at bounding box center [209, 105] width 174 height 44
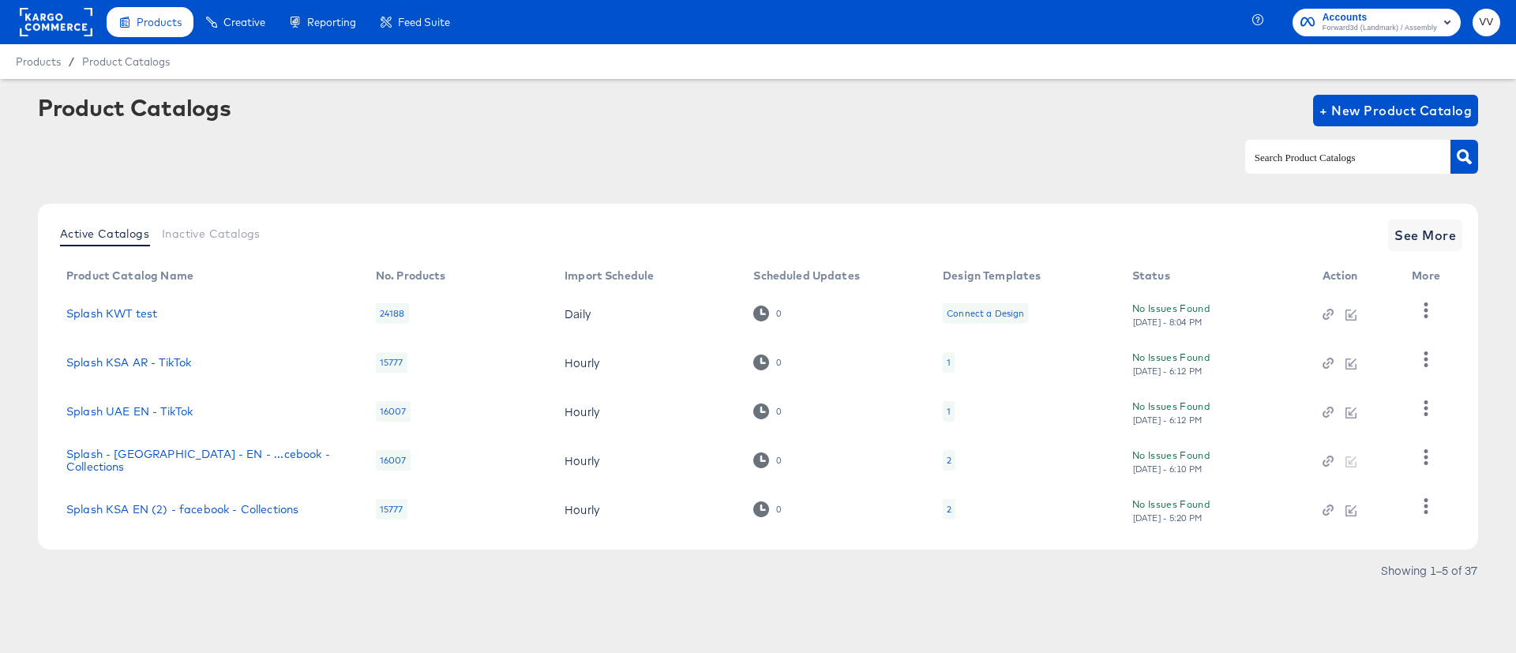
click at [1342, 155] on input "text" at bounding box center [1336, 157] width 168 height 18
type input "[GEOGRAPHIC_DATA]"
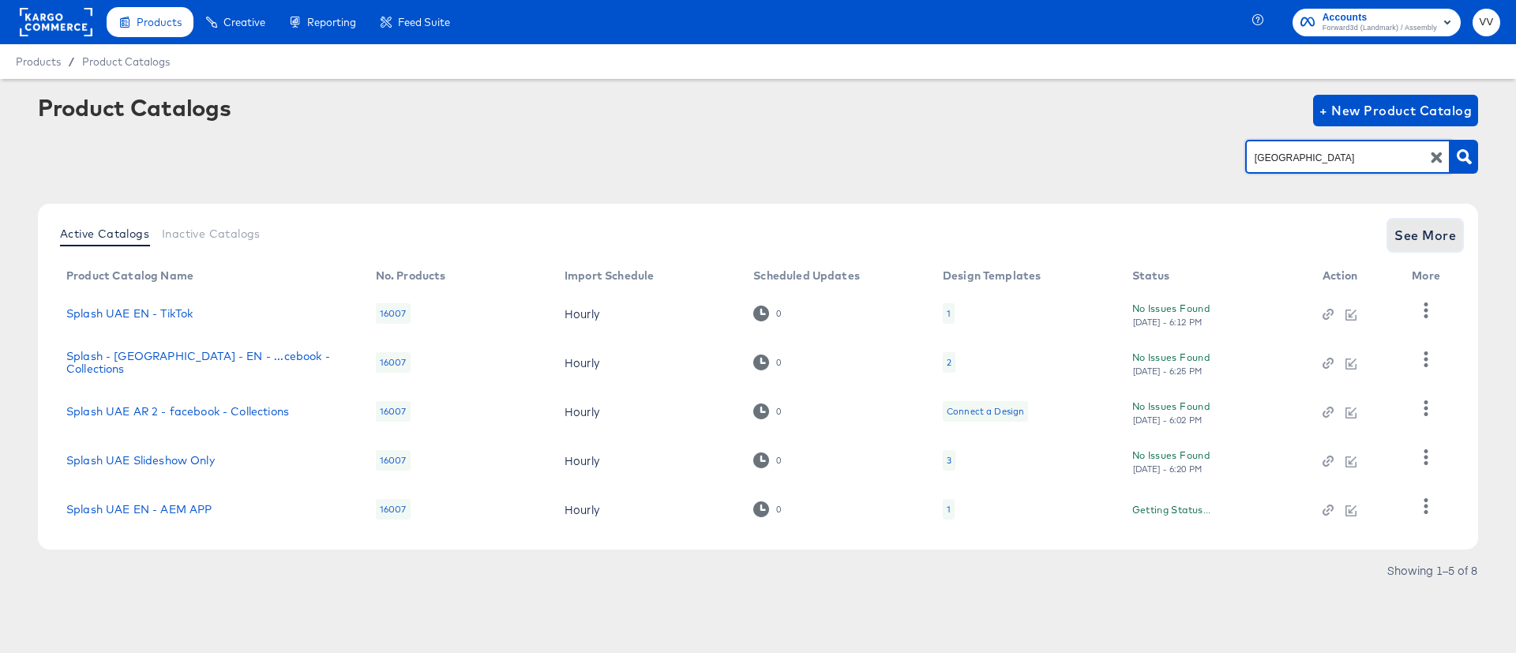
click at [1445, 232] on span "See More" at bounding box center [1426, 235] width 62 height 22
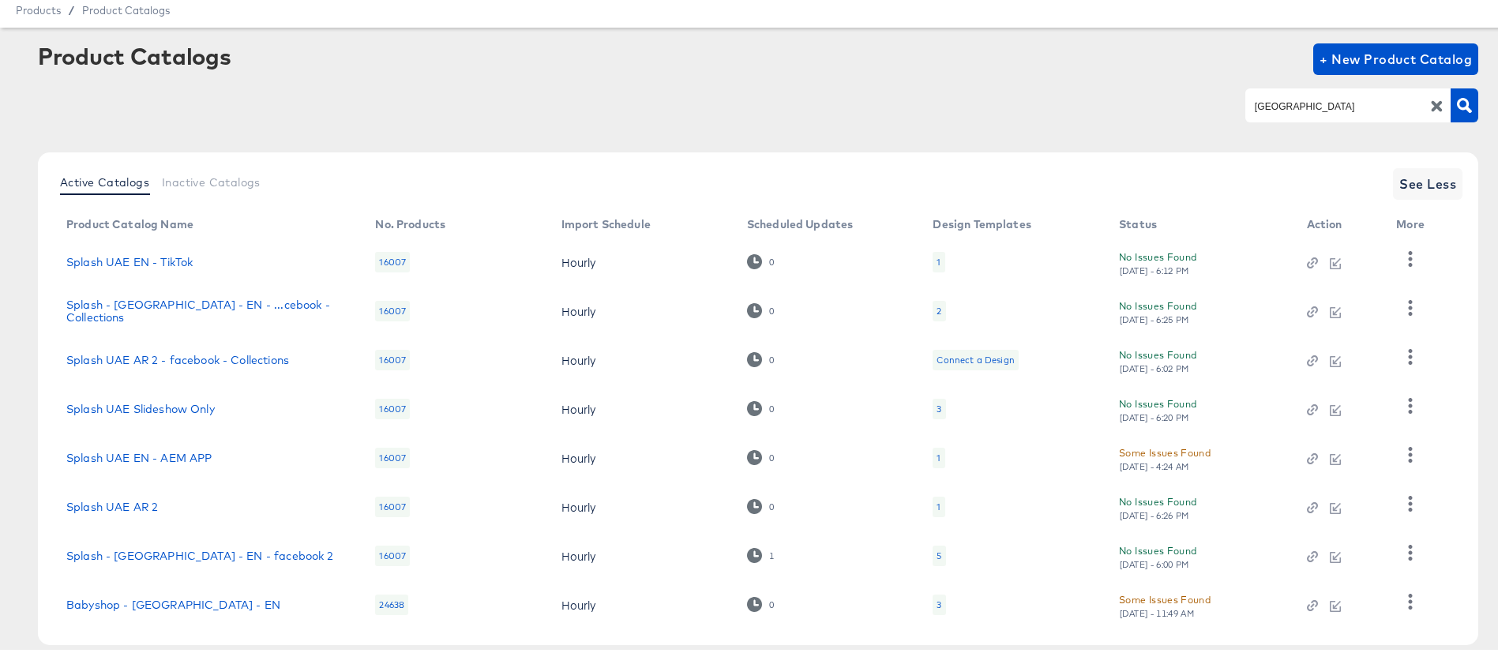
scroll to position [132, 0]
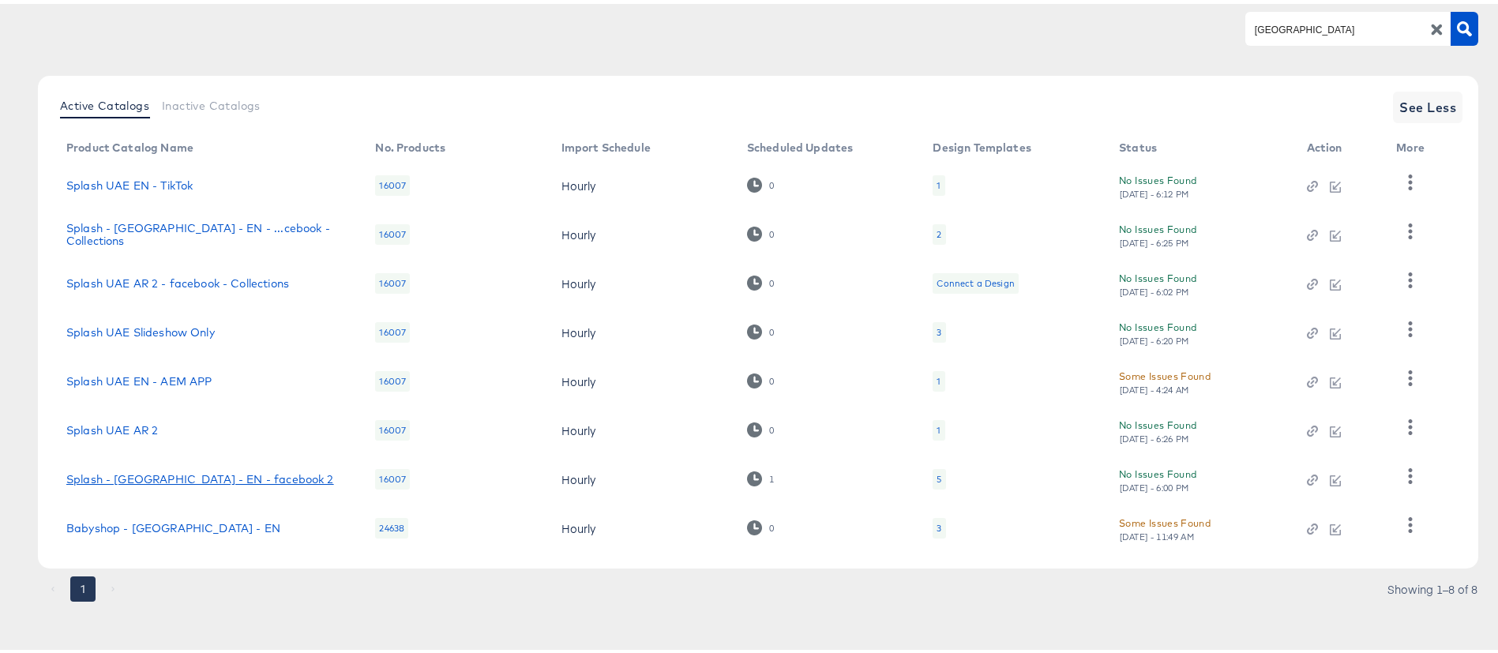
click at [159, 476] on link "Splash - [GEOGRAPHIC_DATA] - EN - facebook 2" at bounding box center [200, 475] width 268 height 13
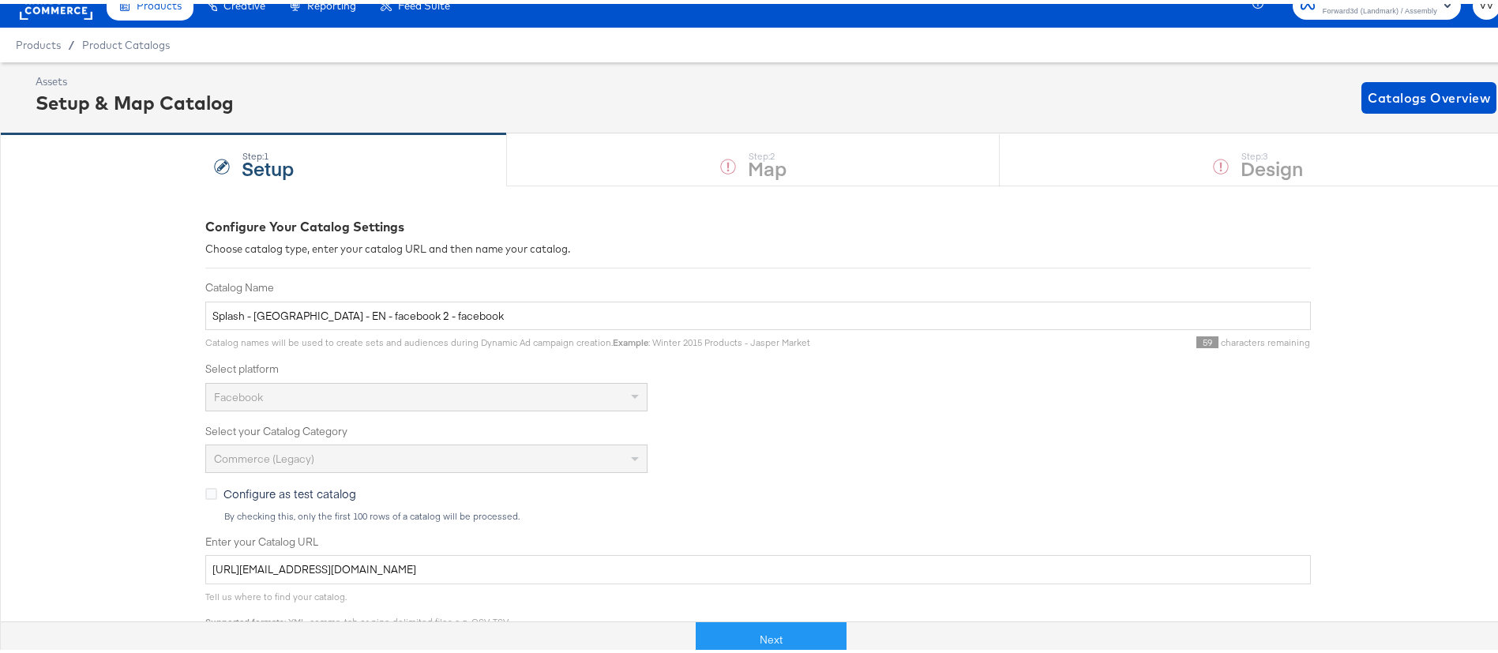
scroll to position [456, 0]
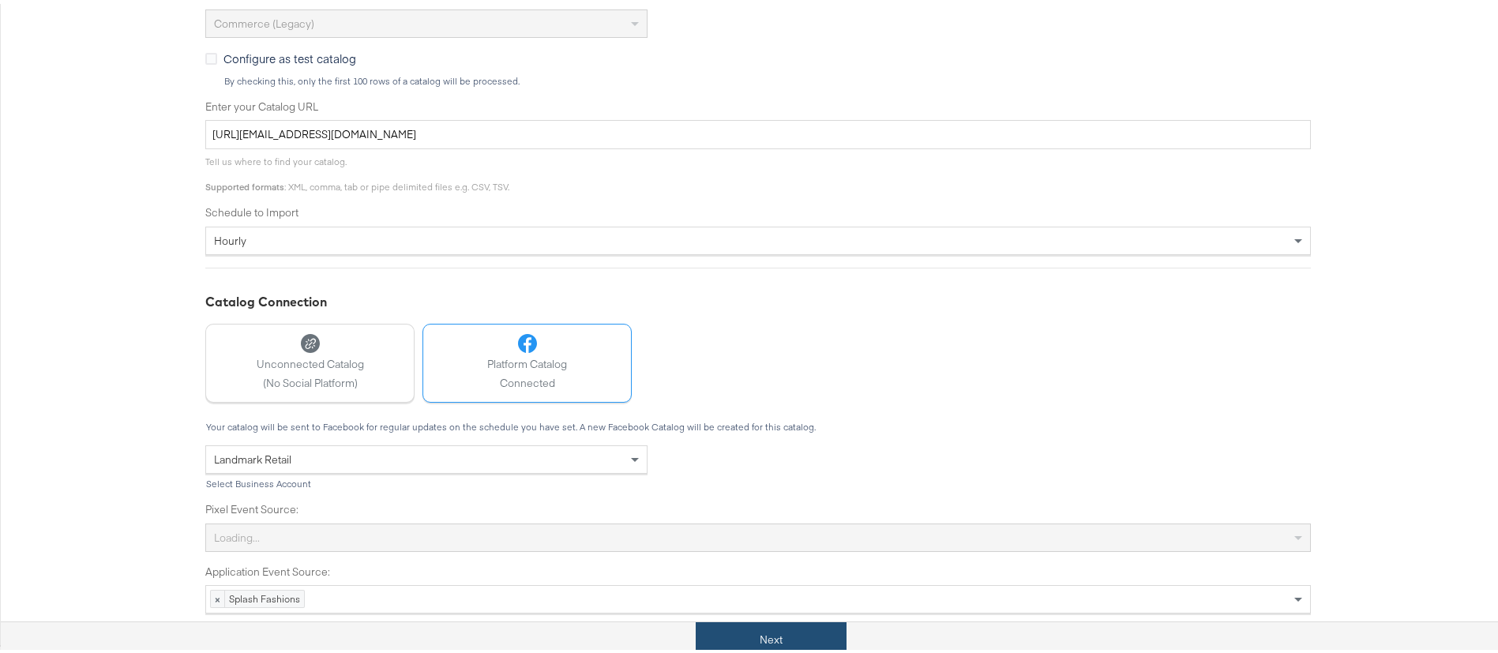
click at [753, 618] on button "Next" at bounding box center [771, 636] width 151 height 36
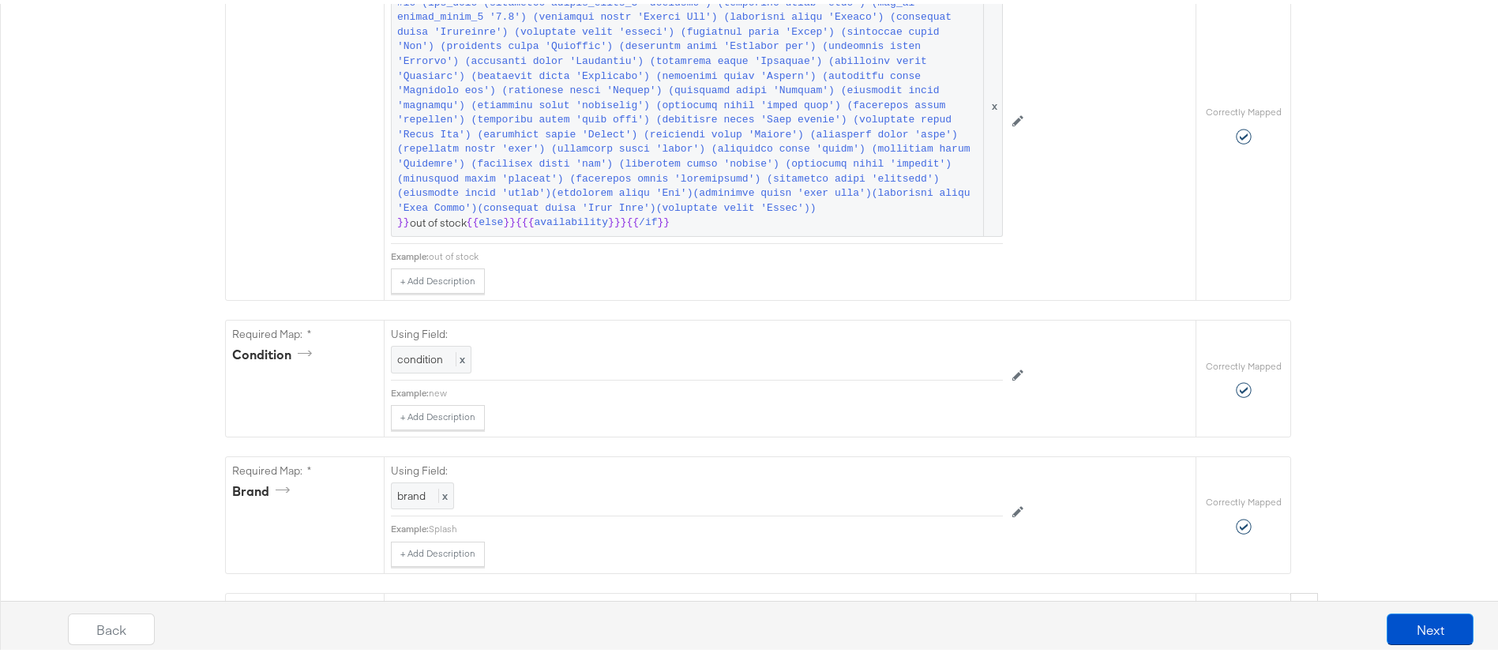
scroll to position [1048, 0]
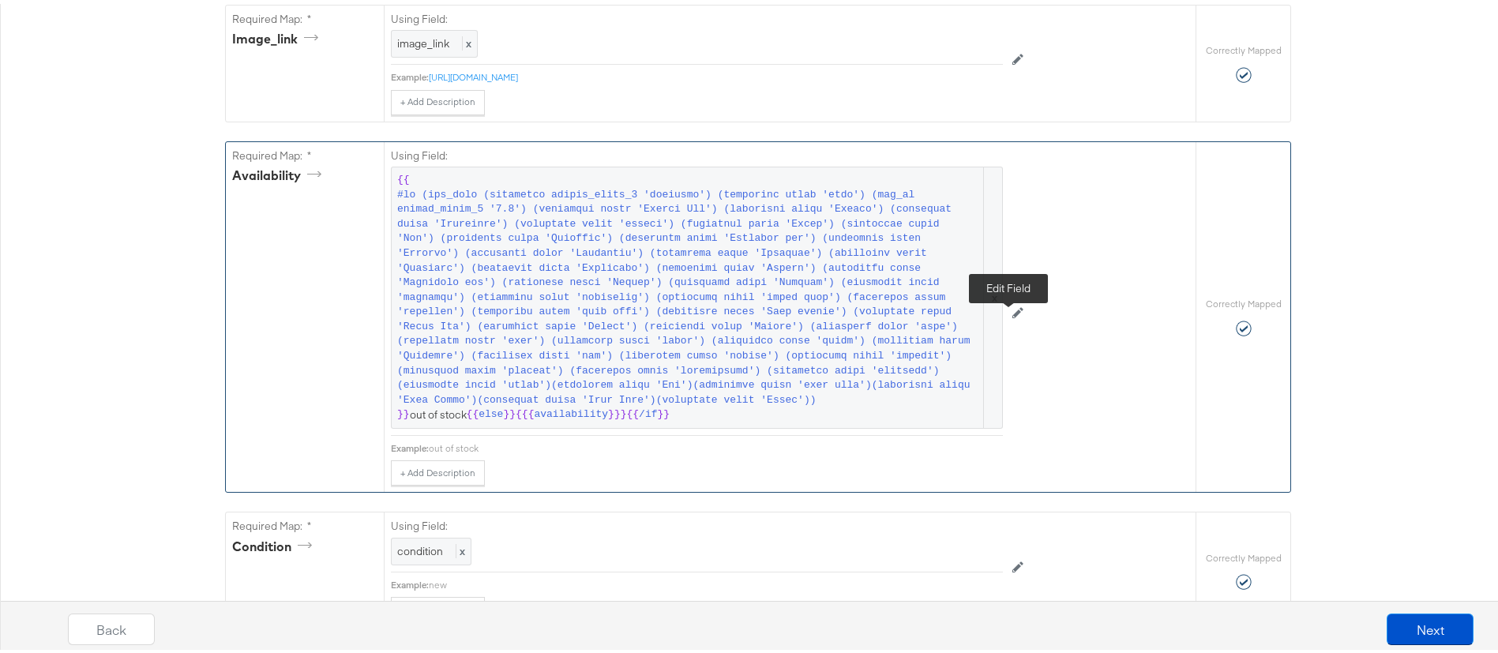
click at [1012, 314] on icon at bounding box center [1017, 308] width 11 height 11
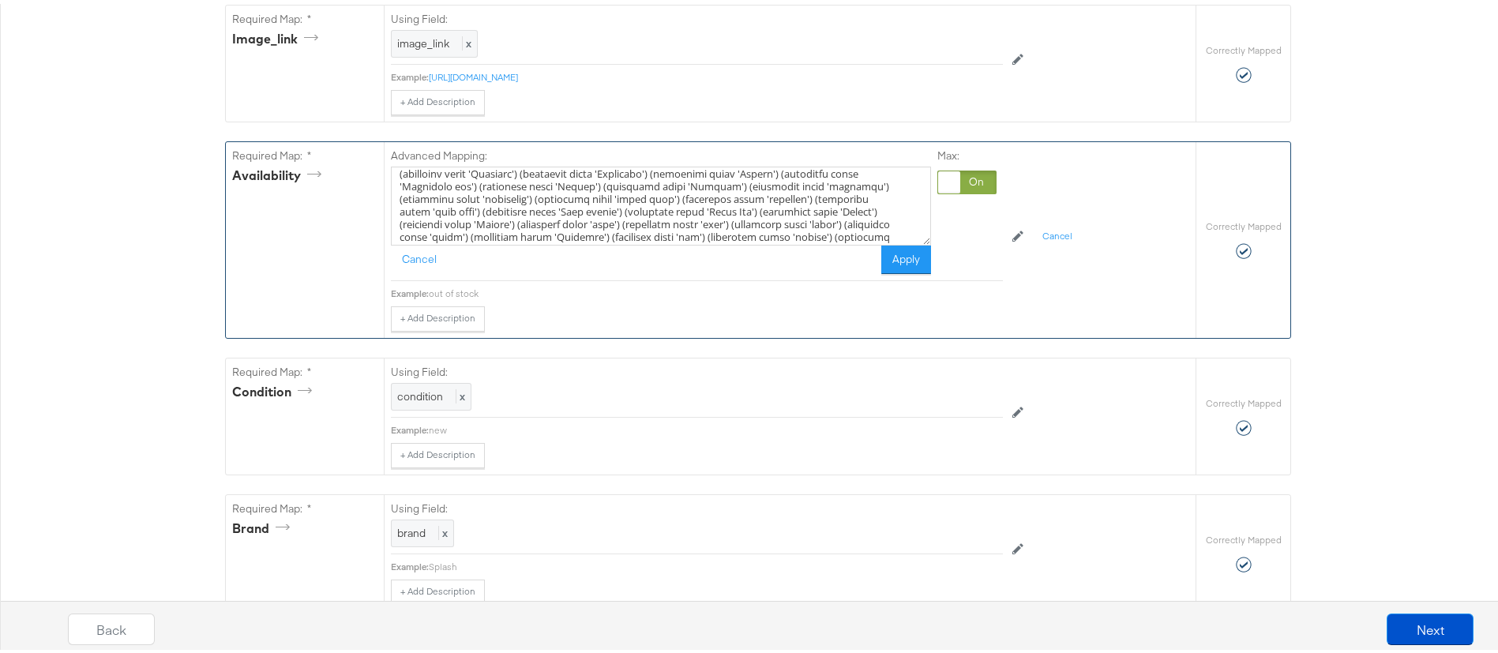
scroll to position [100, 0]
drag, startPoint x: 797, startPoint y: 233, endPoint x: 694, endPoint y: 235, distance: 102.7
click at [694, 235] on textarea at bounding box center [661, 202] width 540 height 79
click at [797, 239] on textarea at bounding box center [661, 202] width 540 height 79
paste textarea "(icontains title 'Scarf')"
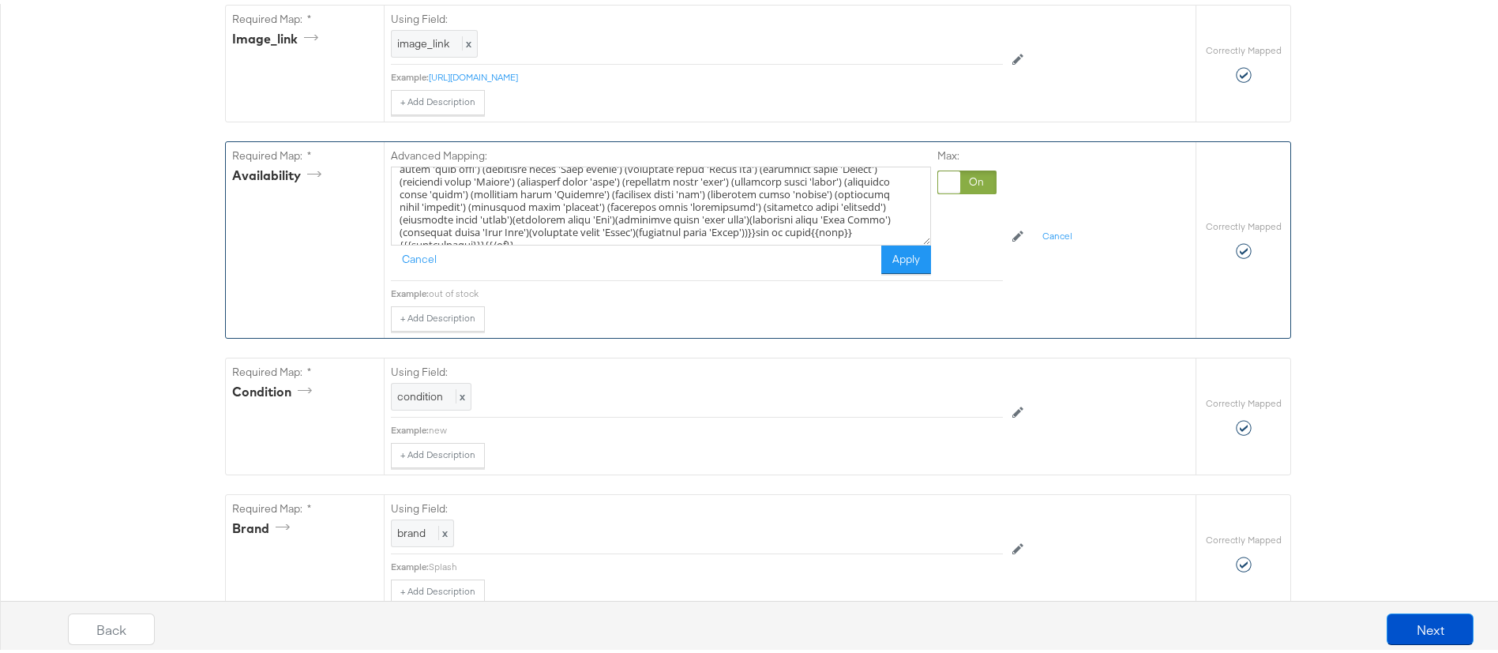
click at [415, 242] on textarea at bounding box center [661, 202] width 540 height 79
type textarea "{{#if (any_true (icontains custom_label_3 'shoemart') (icontains title 'shoe') …"
click at [885, 270] on button "Apply" at bounding box center [906, 256] width 50 height 28
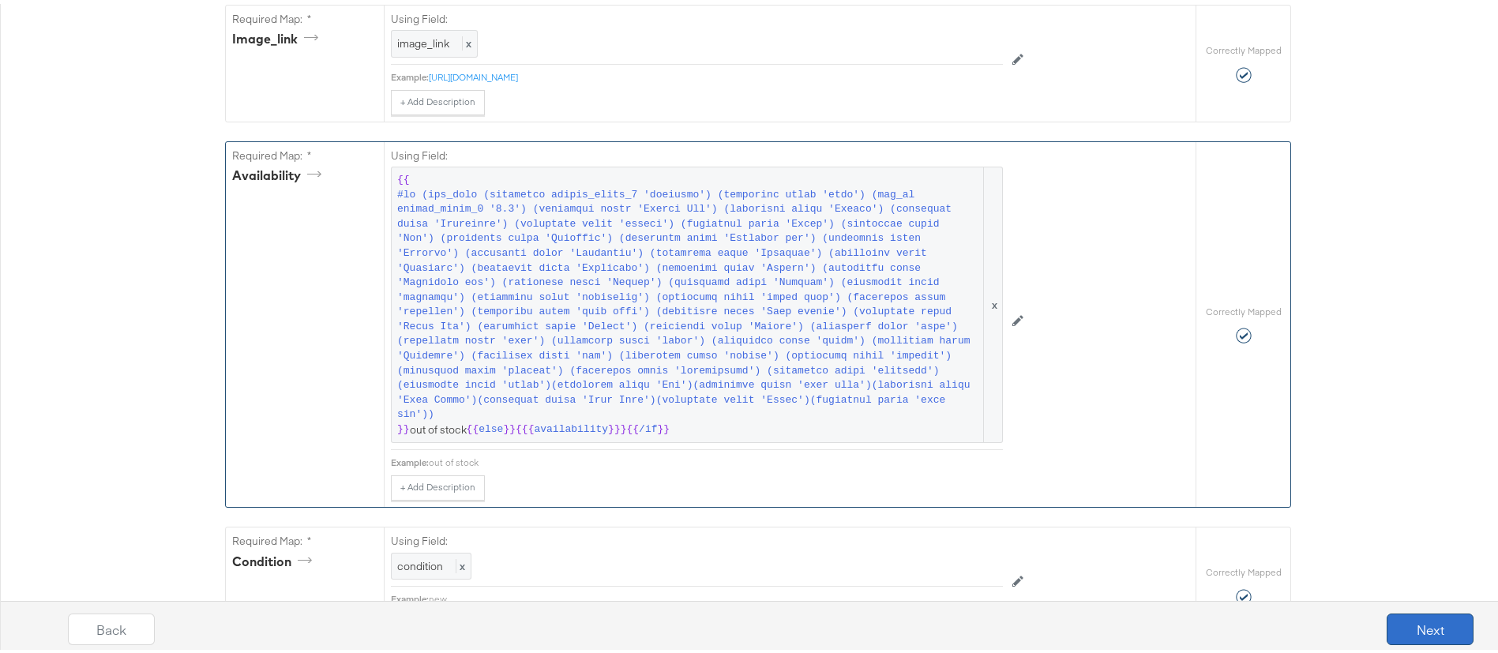
click at [1414, 621] on button "Next" at bounding box center [1430, 626] width 87 height 32
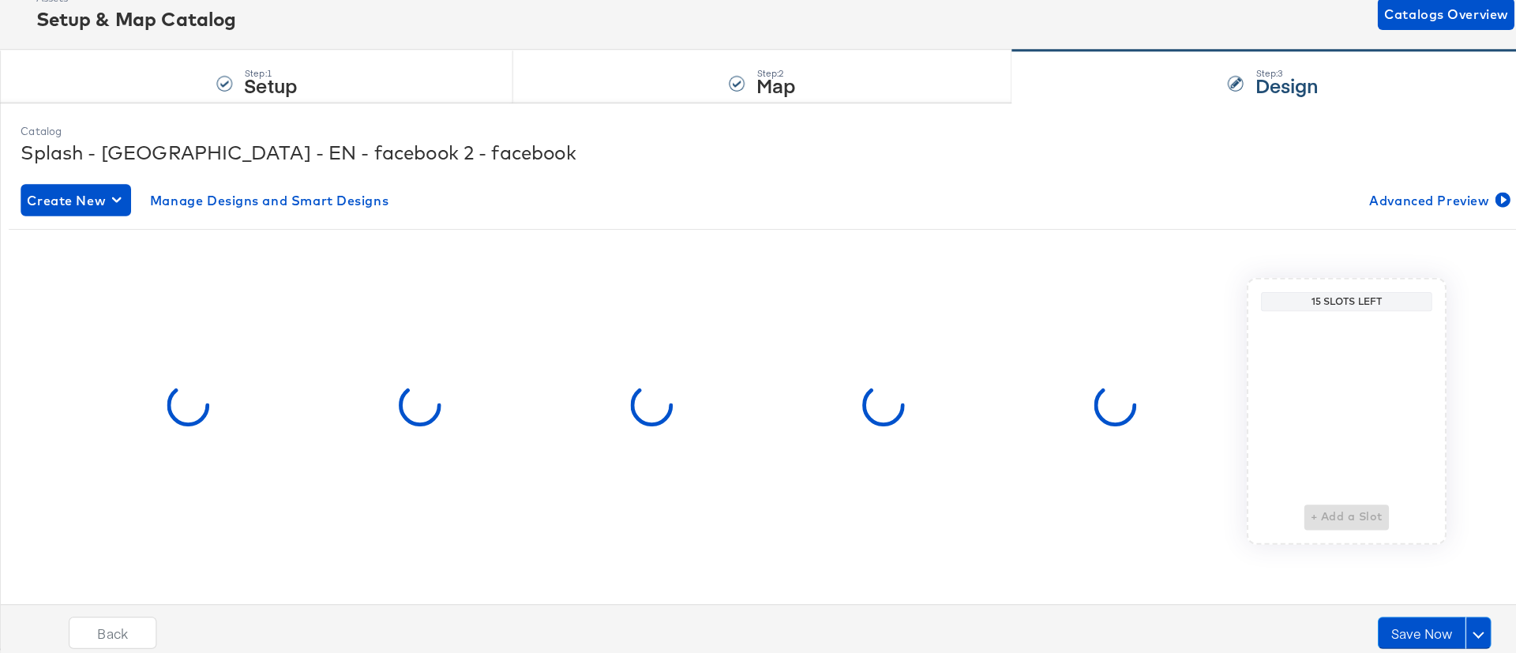
scroll to position [0, 0]
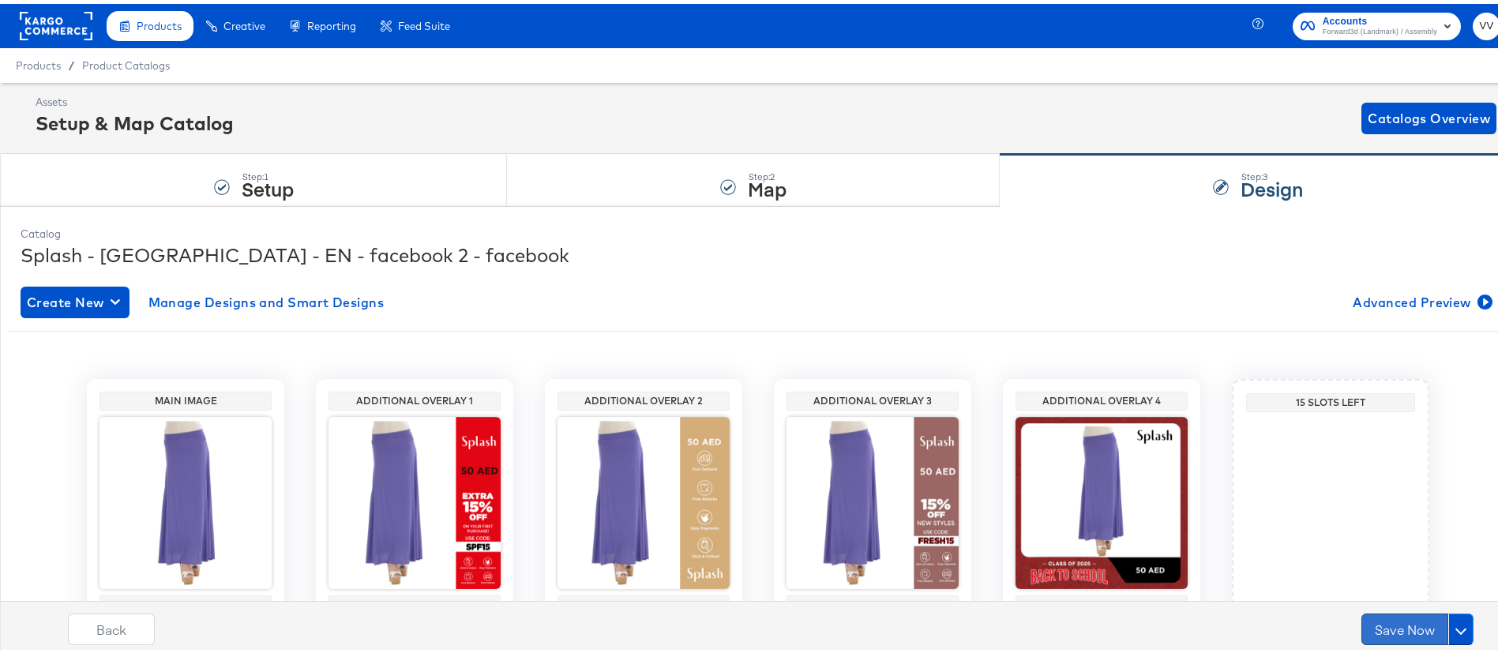
click at [1380, 629] on button "Save Now" at bounding box center [1405, 626] width 87 height 32
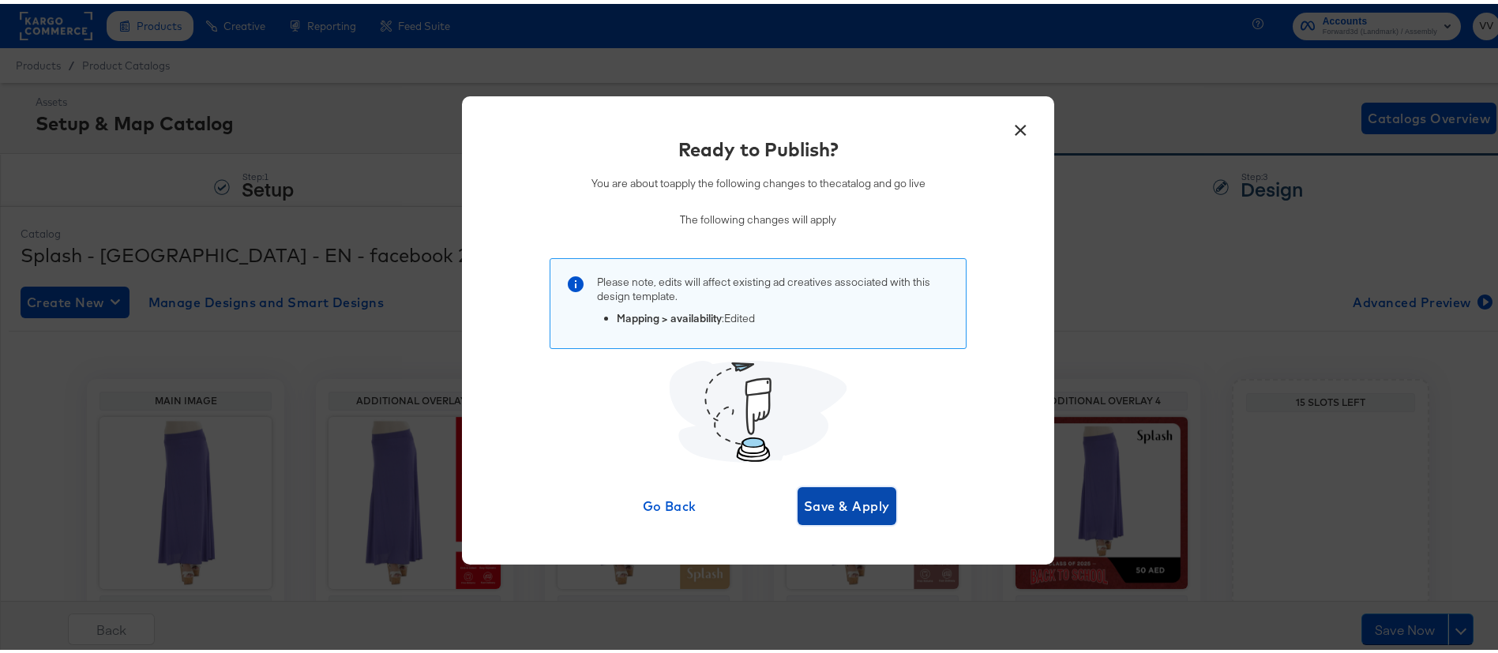
click at [861, 495] on span "Save & Apply" at bounding box center [847, 502] width 86 height 22
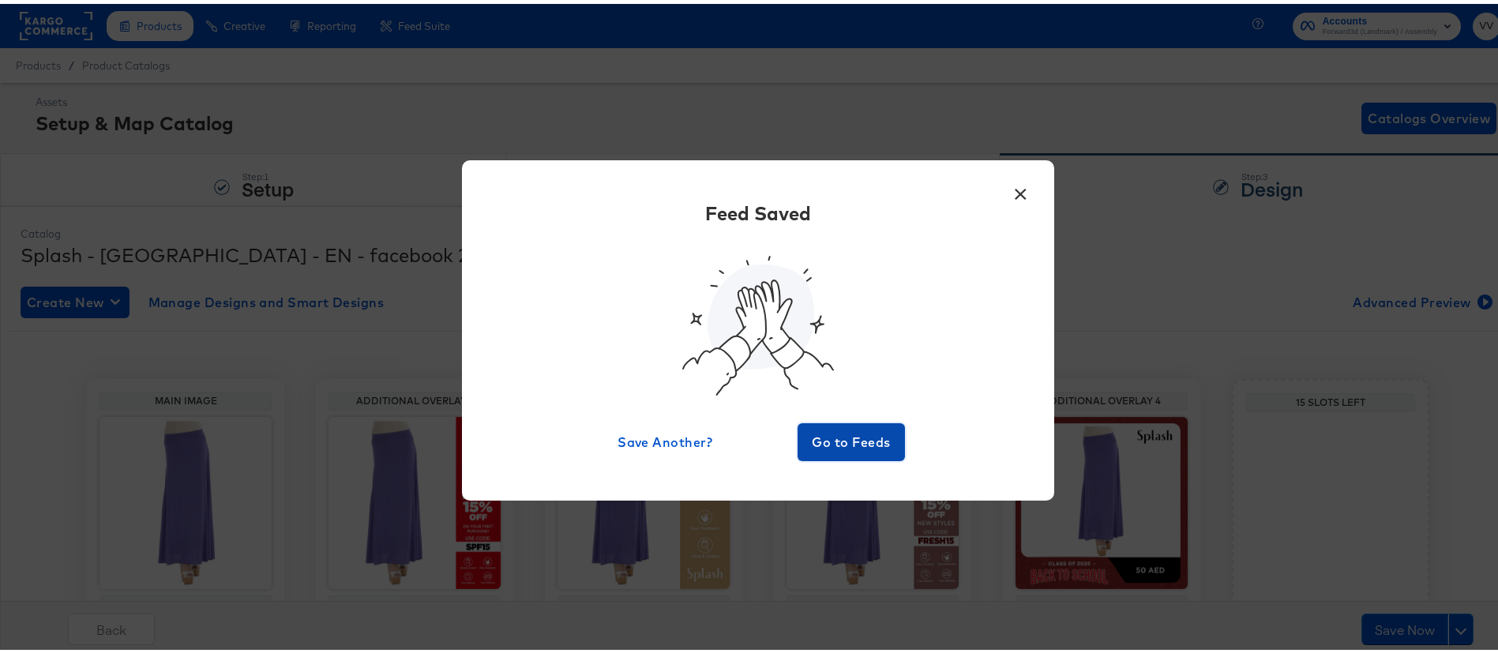
click at [890, 429] on button "Go to Feeds" at bounding box center [851, 438] width 107 height 38
